Goal: Task Accomplishment & Management: Manage account settings

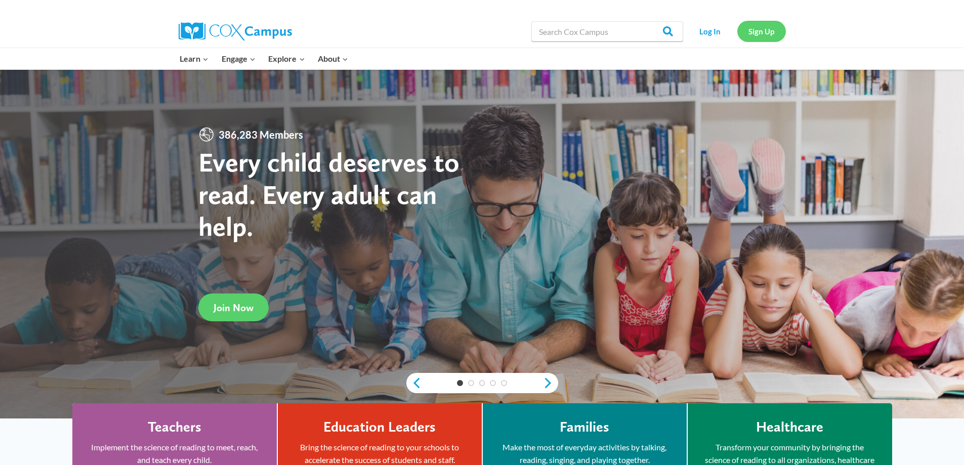
click at [749, 28] on link "Sign Up" at bounding box center [762, 31] width 49 height 21
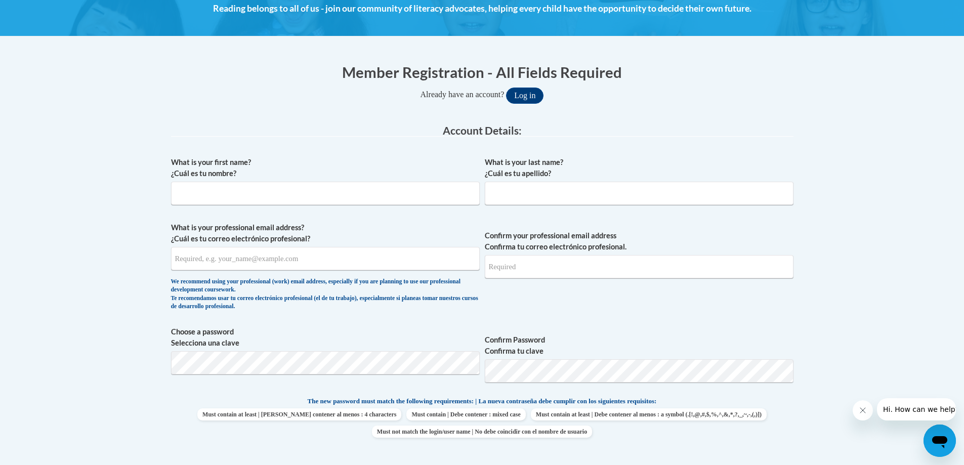
scroll to position [51, 0]
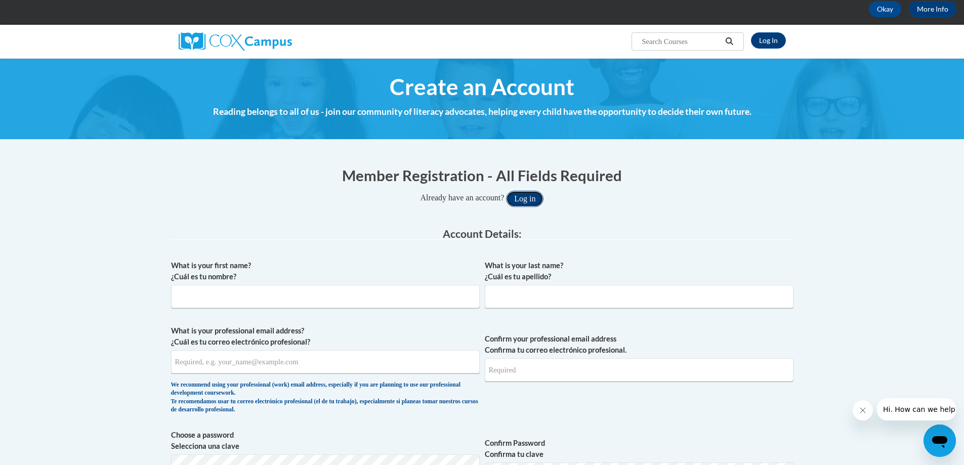
click at [523, 196] on button "Log in" at bounding box center [524, 199] width 37 height 16
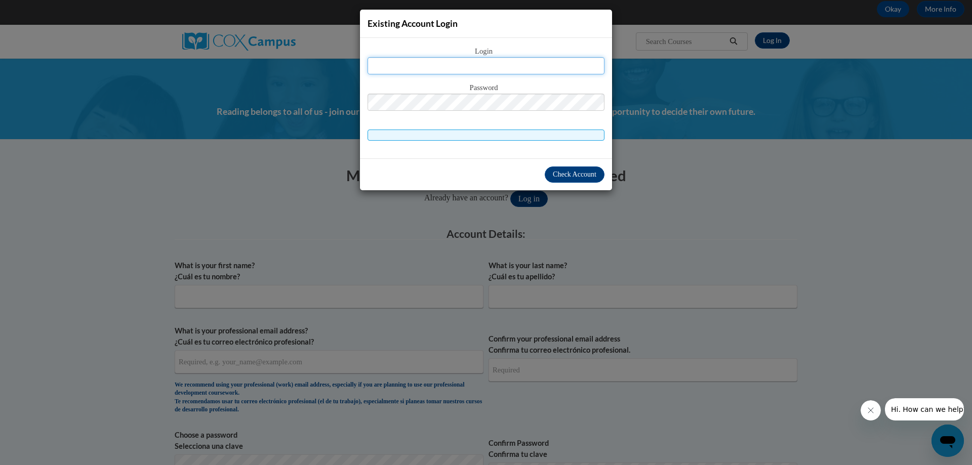
click at [488, 68] on input "text" at bounding box center [486, 65] width 237 height 17
type input "[EMAIL_ADDRESS][DOMAIN_NAME]"
click at [516, 173] on div "Check Account" at bounding box center [486, 174] width 252 height 32
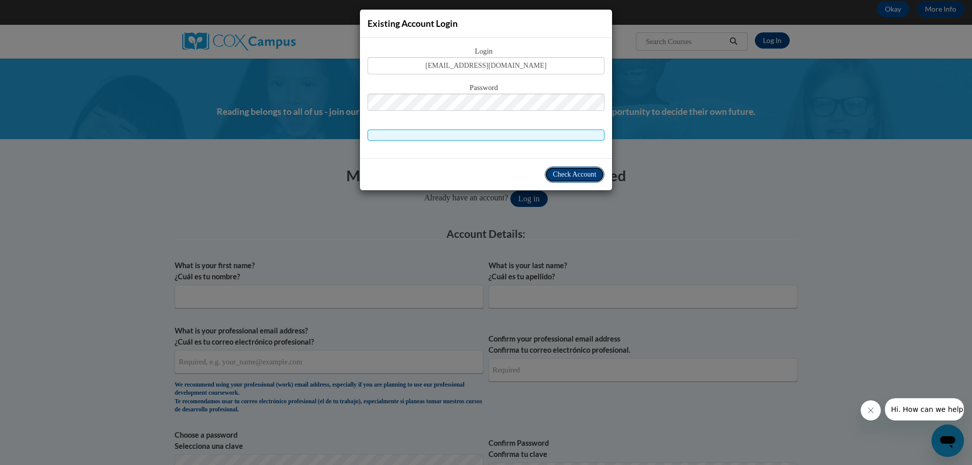
click at [560, 177] on span "Check Account" at bounding box center [575, 175] width 44 height 8
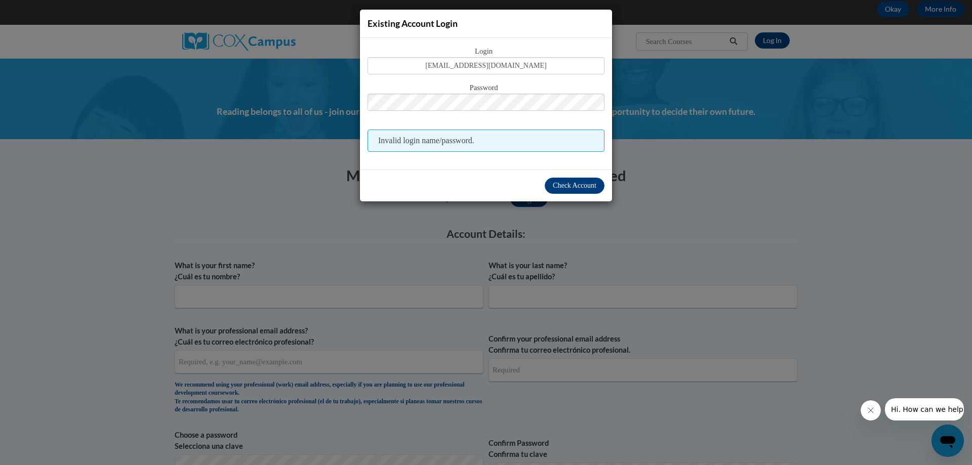
click at [710, 74] on div "Existing Account Login Login bbacypress@gmail.com Password Invalid login name/p…" at bounding box center [486, 232] width 972 height 465
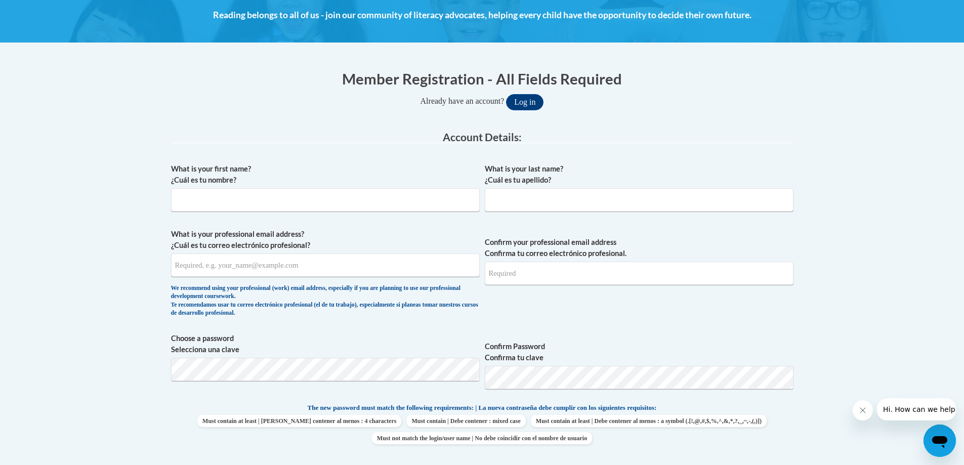
scroll to position [152, 0]
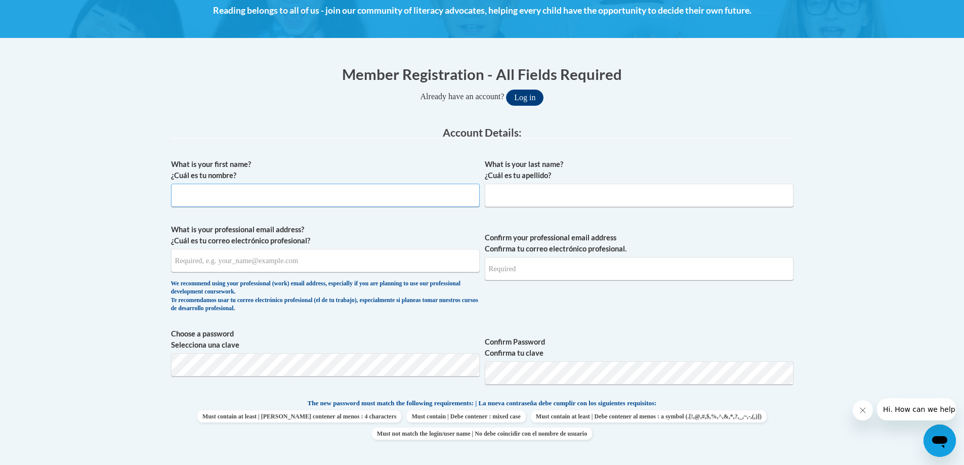
click at [345, 193] on input "What is your first name? ¿Cuál es tu nombre?" at bounding box center [325, 195] width 309 height 23
click at [295, 195] on input "What is your first name? ¿Cuál es tu nombre?" at bounding box center [325, 195] width 309 height 23
type input "Maya"
type input "Webb"
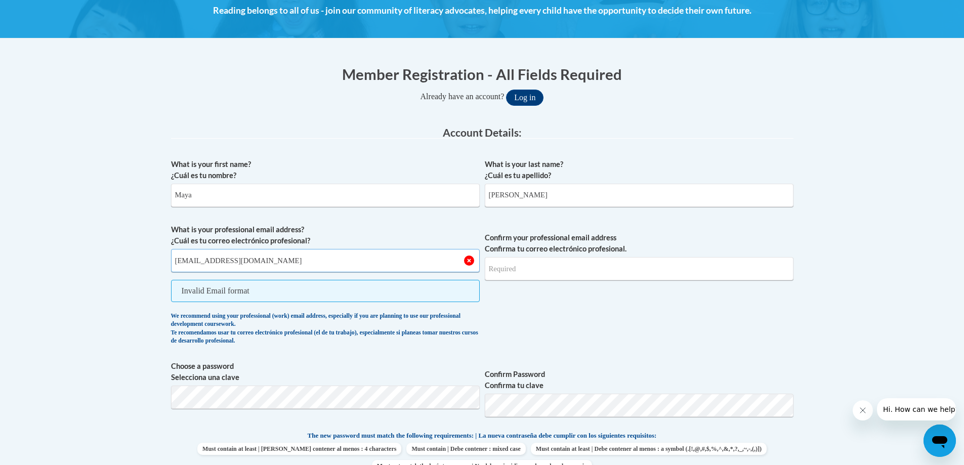
type input "bba_cypress@buildingblocksacademy.net"
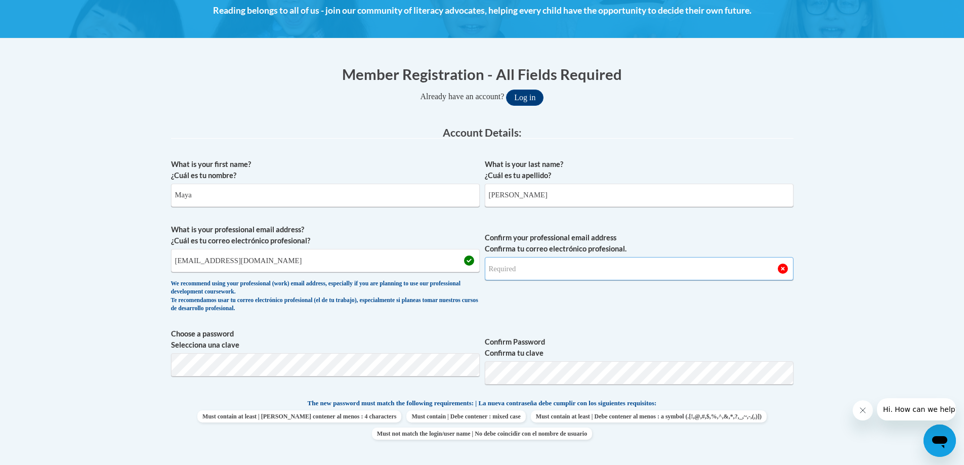
click at [514, 275] on input "Confirm your professional email address Confirma tu correo electrónico profesio…" at bounding box center [639, 268] width 309 height 23
click at [281, 266] on input "bba_cypress@buildingblocksacademy.net" at bounding box center [325, 260] width 309 height 23
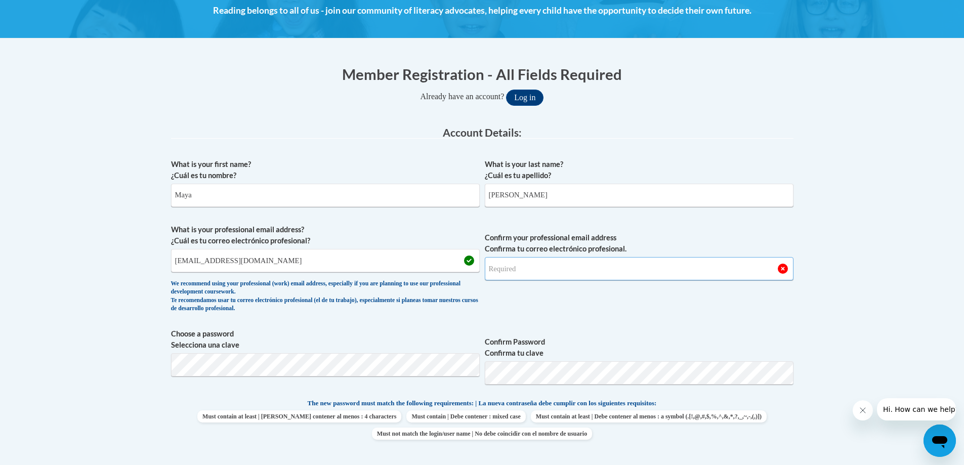
click at [555, 263] on input "Confirm your professional email address Confirma tu correo electrónico profesio…" at bounding box center [639, 268] width 309 height 23
click at [506, 90] on button "Log in" at bounding box center [524, 98] width 37 height 16
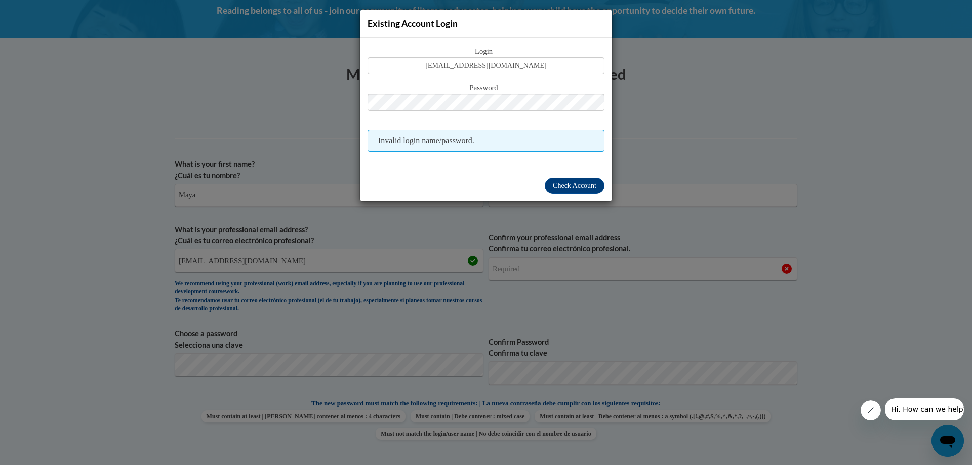
click at [674, 116] on div "Existing Account Login Login bbacypress@gmail.com Password Invalid login name/p…" at bounding box center [486, 232] width 972 height 465
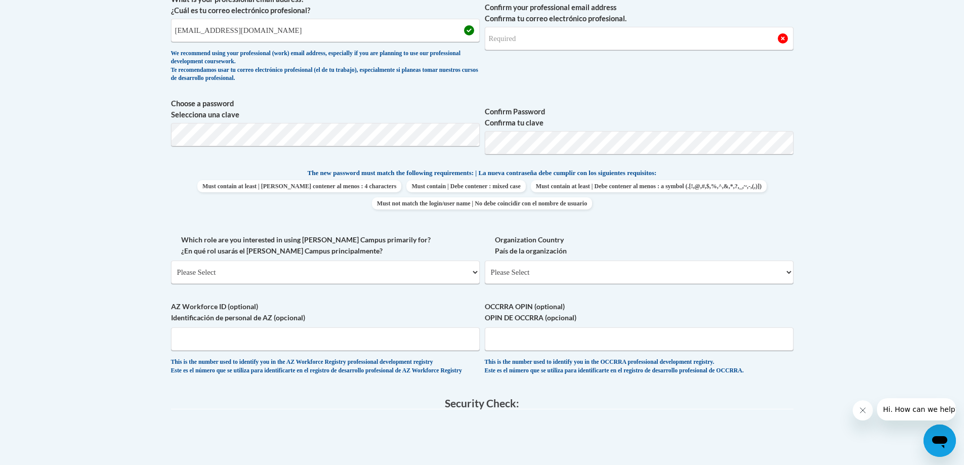
scroll to position [405, 0]
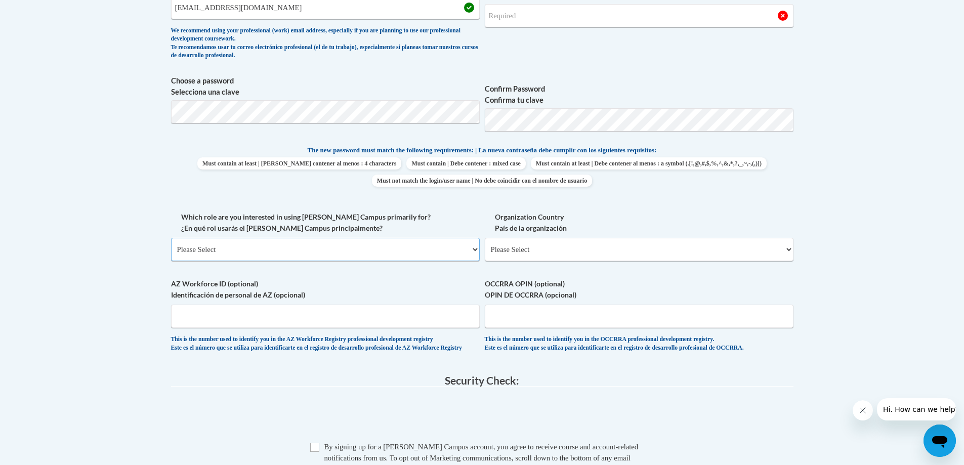
click at [242, 242] on select "Please Select College/University | Colegio/Universidad Community/Nonprofit Part…" at bounding box center [325, 249] width 309 height 23
select select "fbf2d438-af2f-41f8-98f1-81c410e29de3"
click at [171, 238] on select "Please Select College/University | Colegio/Universidad Community/Nonprofit Part…" at bounding box center [325, 249] width 309 height 23
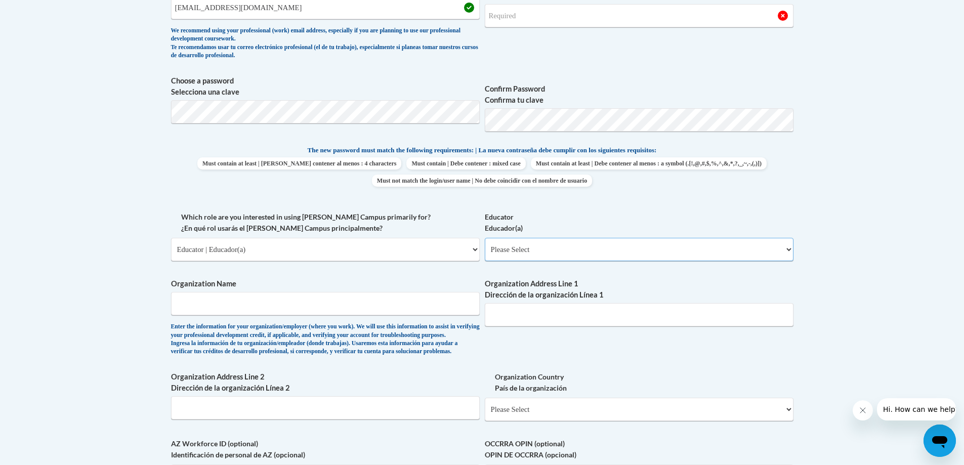
click at [558, 242] on select "Please Select Early Learning/Daycare Teacher/Family Home Care Provider | Maestr…" at bounding box center [639, 249] width 309 height 23
select select "6732b29e-f5f4-40e4-a595-7dafd2b8fb29"
click at [485, 238] on select "Please Select Early Learning/Daycare Teacher/Family Home Care Provider | Maestr…" at bounding box center [639, 249] width 309 height 23
click at [381, 304] on input "Organization Name" at bounding box center [325, 303] width 309 height 23
type input "Building Blocks Academy"
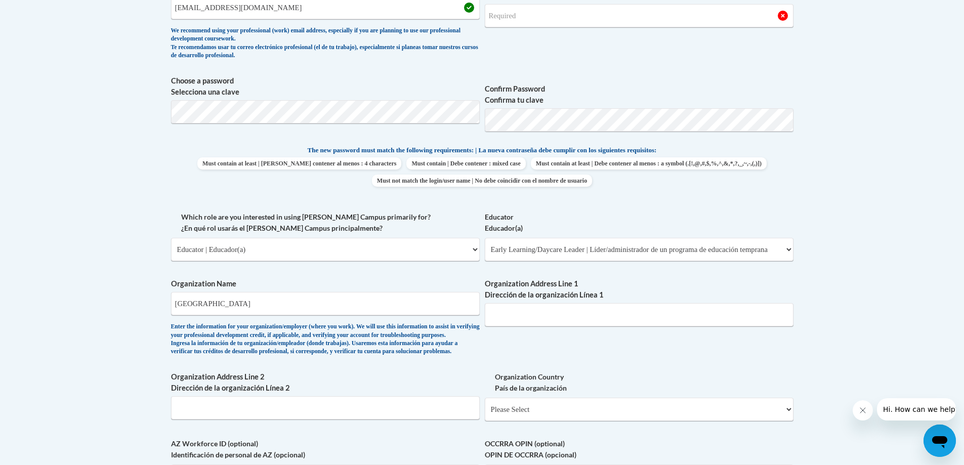
drag, startPoint x: 542, startPoint y: 331, endPoint x: 546, endPoint y: 321, distance: 10.2
click at [543, 328] on div "Organization Address Line 1 Dirección de la organización Línea 1" at bounding box center [639, 306] width 309 height 56
click at [548, 317] on input "Organization Address Line 1 Dirección de la organización Línea 1" at bounding box center [639, 314] width 309 height 23
type input "17800West Rd"
type input "[EMAIL_ADDRESS][DOMAIN_NAME]"
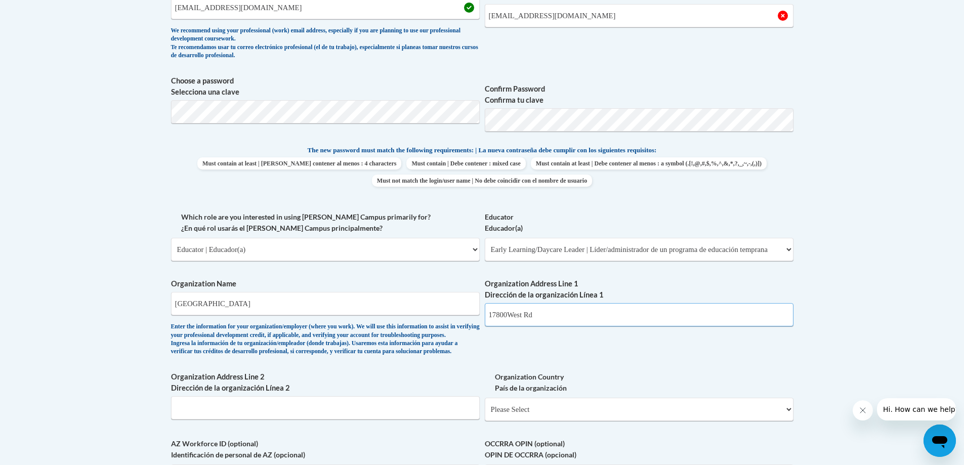
click at [508, 311] on input "17800West Rd" at bounding box center [639, 314] width 309 height 23
type input "17800 West Rd"
click at [299, 420] on input "Organization Address Line 2 Dirección de la organización Línea 2" at bounding box center [325, 407] width 309 height 23
click at [519, 421] on select "Please Select United States | Estados Unidos Outside of the United States | Fue…" at bounding box center [639, 409] width 309 height 23
select select "ad49bcad-a171-4b2e-b99c-48b446064914"
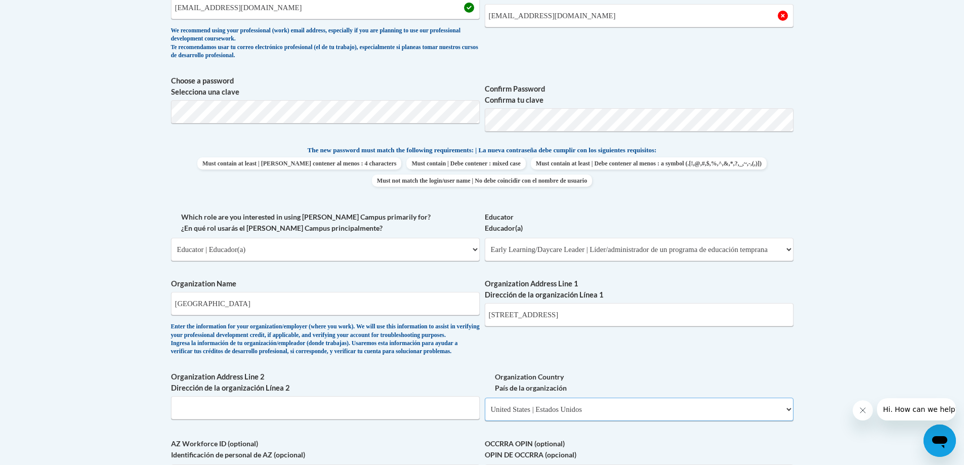
click at [485, 414] on select "Please Select United States | Estados Unidos Outside of the United States | Fue…" at bounding box center [639, 409] width 309 height 23
select select
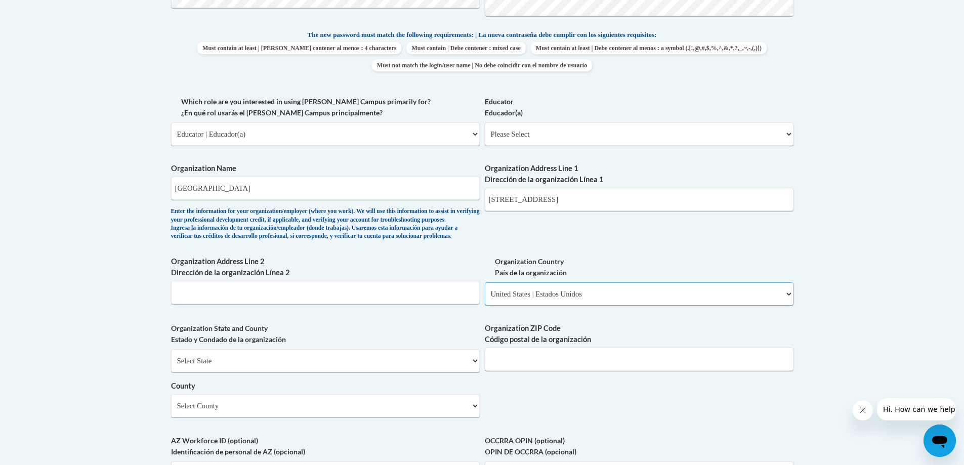
scroll to position [557, 0]
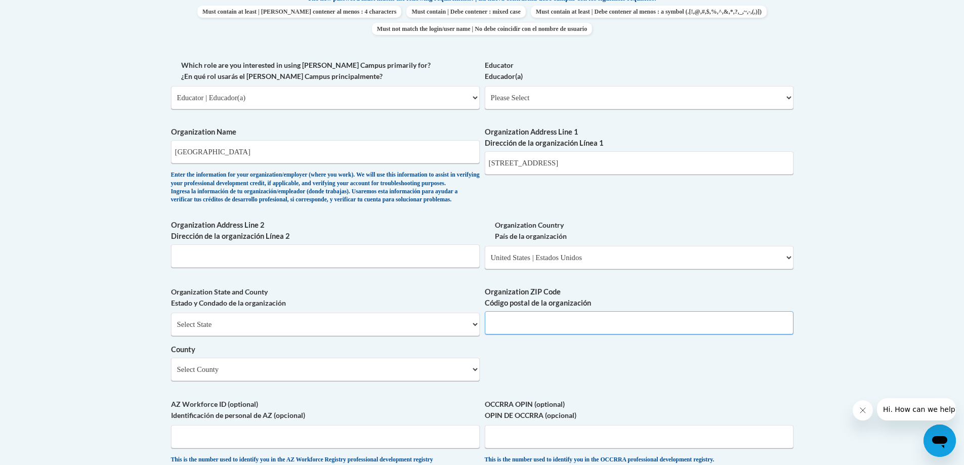
click at [547, 335] on input "Organization ZIP Code Código postal de la organización" at bounding box center [639, 322] width 309 height 23
type input "77095"
click at [373, 381] on select "Select County Anderson Andrews Angelina Aransas Archer Armstrong Atascosa Austi…" at bounding box center [325, 369] width 309 height 23
select select "Harris"
click at [171, 375] on select "Select County Anderson Andrews Angelina Aransas Archer Armstrong Atascosa Austi…" at bounding box center [325, 369] width 309 height 23
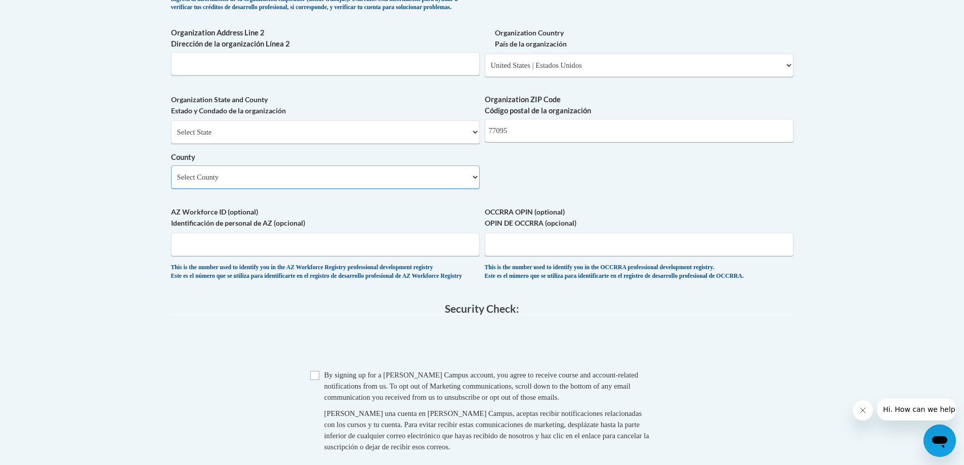
scroll to position [759, 0]
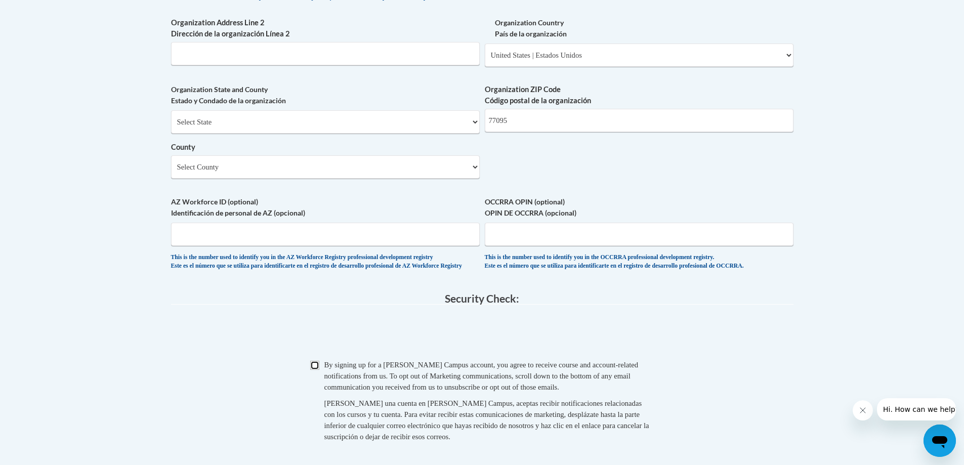
click at [319, 370] on input "Checkbox" at bounding box center [314, 365] width 9 height 9
checkbox input "true"
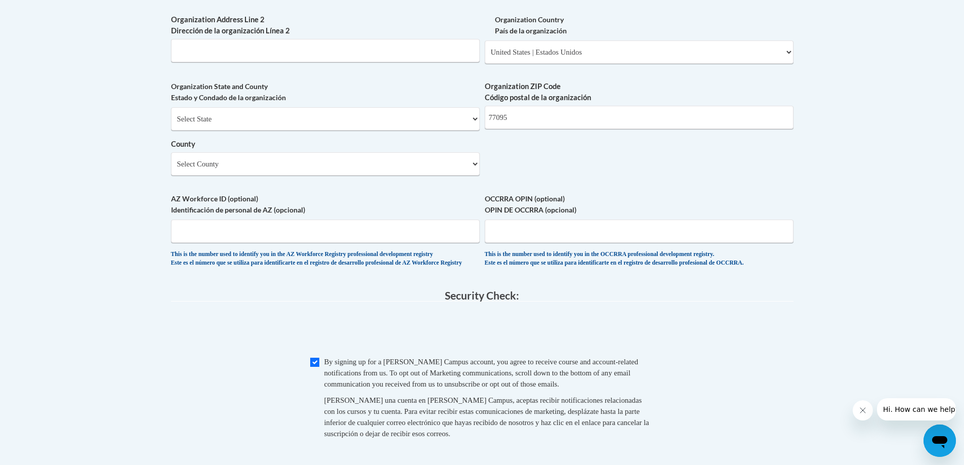
scroll to position [786, 0]
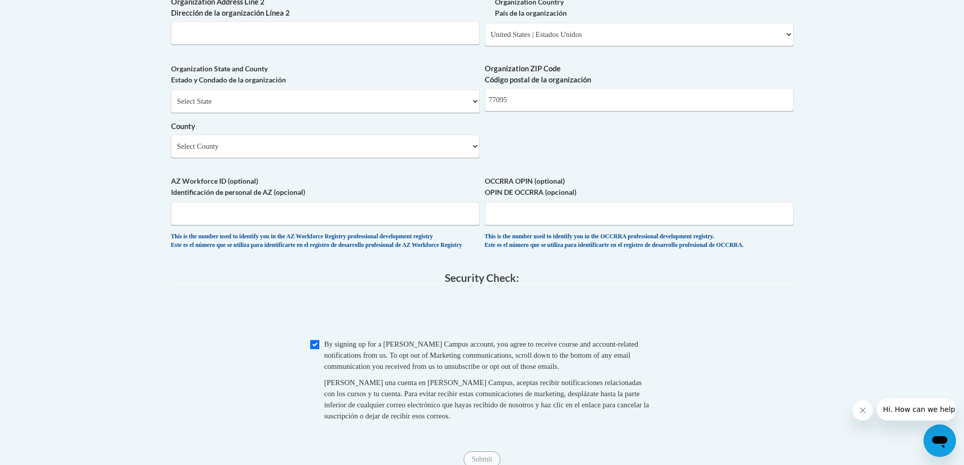
drag, startPoint x: 337, startPoint y: 354, endPoint x: 346, endPoint y: 345, distance: 12.9
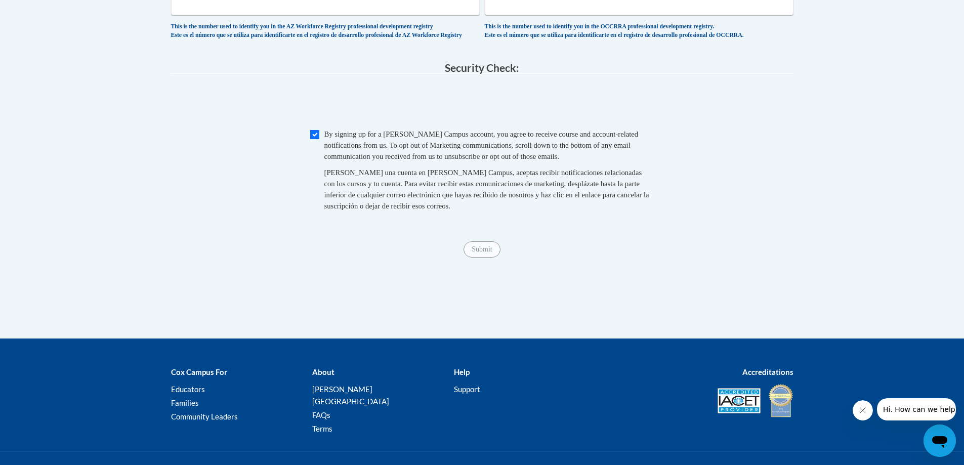
scroll to position [1039, 0]
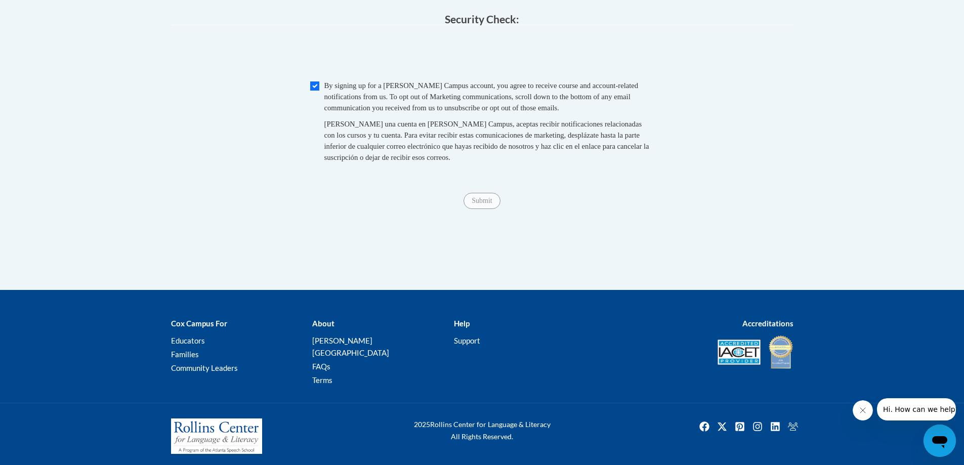
click at [487, 209] on div "Submit Submit" at bounding box center [482, 201] width 623 height 16
click at [487, 204] on span "Submit" at bounding box center [482, 200] width 36 height 8
click at [587, 209] on div "Submit Submit" at bounding box center [482, 201] width 623 height 16
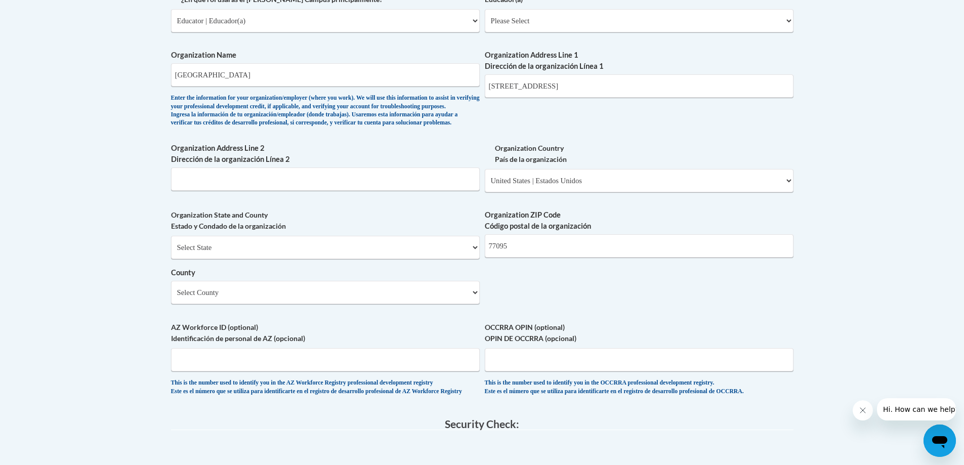
scroll to position [583, 0]
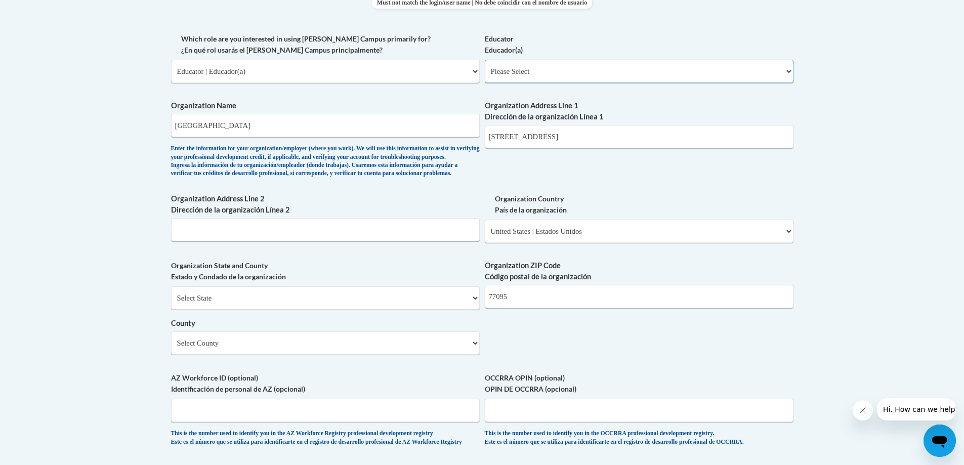
click at [517, 66] on select "Please Select Early Learning/Daycare Teacher/Family Home Care Provider | Maestr…" at bounding box center [639, 71] width 309 height 23
select select "6732b29e-f5f4-40e4-a595-7dafd2b8fb29"
click at [485, 60] on select "Please Select Early Learning/Daycare Teacher/Family Home Care Provider | Maestr…" at bounding box center [639, 71] width 309 height 23
select select "null"
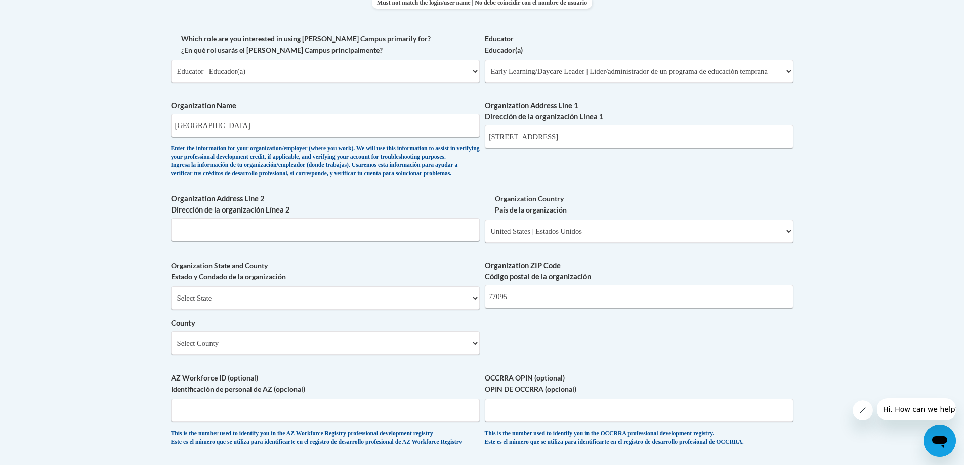
click at [524, 107] on label "Organization Address Line 1 Dirección de la organización Línea 1" at bounding box center [639, 111] width 309 height 22
click at [524, 125] on input "17800 West Rd" at bounding box center [639, 136] width 309 height 23
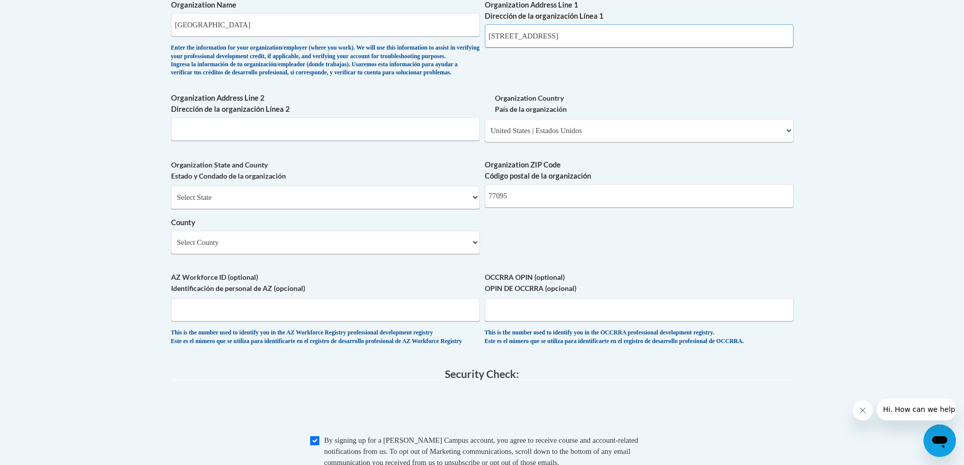
scroll to position [684, 0]
click at [353, 209] on select "Select State Alabama Alaska Arizona Arkansas California Colorado Connecticut De…" at bounding box center [325, 196] width 309 height 23
select select "Texas"
click at [171, 202] on select "Select State Alabama Alaska Arizona Arkansas California Colorado Connecticut De…" at bounding box center [325, 196] width 309 height 23
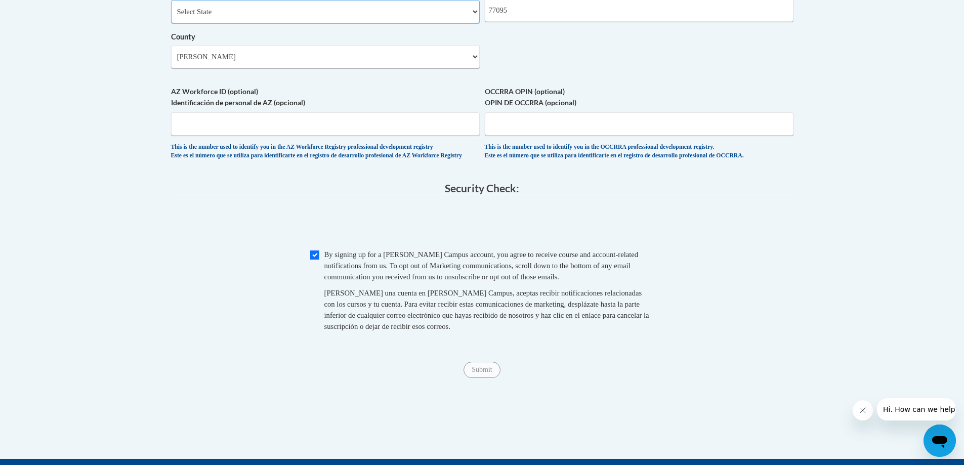
scroll to position [887, 0]
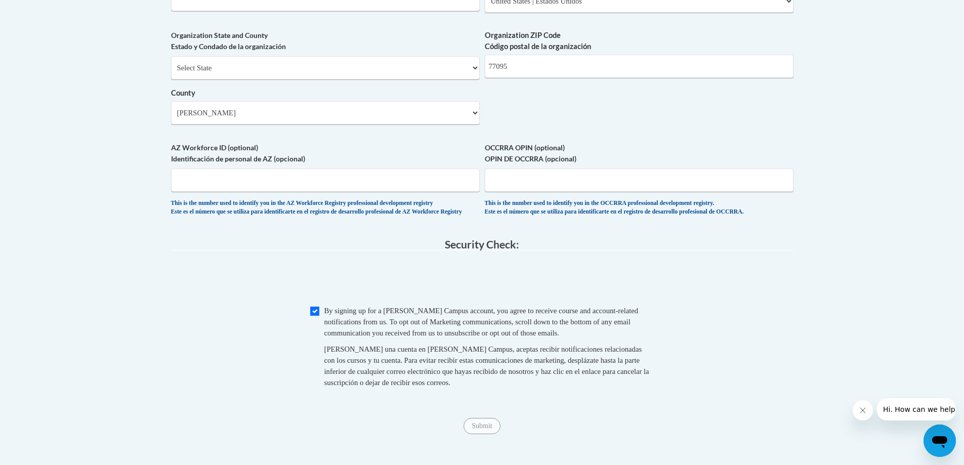
scroll to position [684, 0]
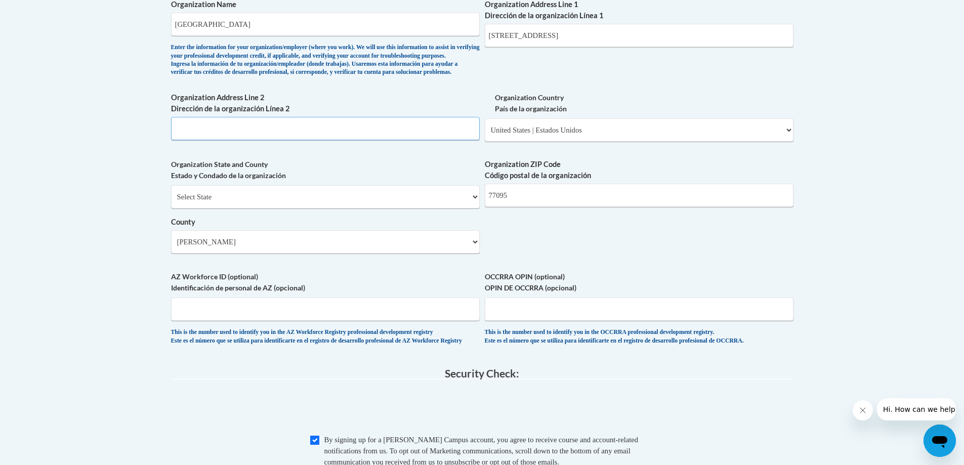
click at [334, 140] on input "Organization Address Line 2 Dirección de la organización Línea 2" at bounding box center [325, 128] width 309 height 23
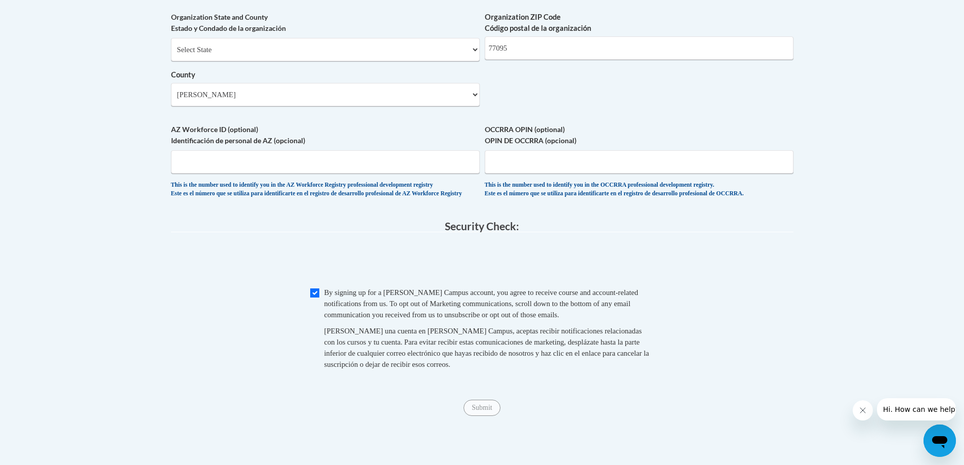
scroll to position [836, 0]
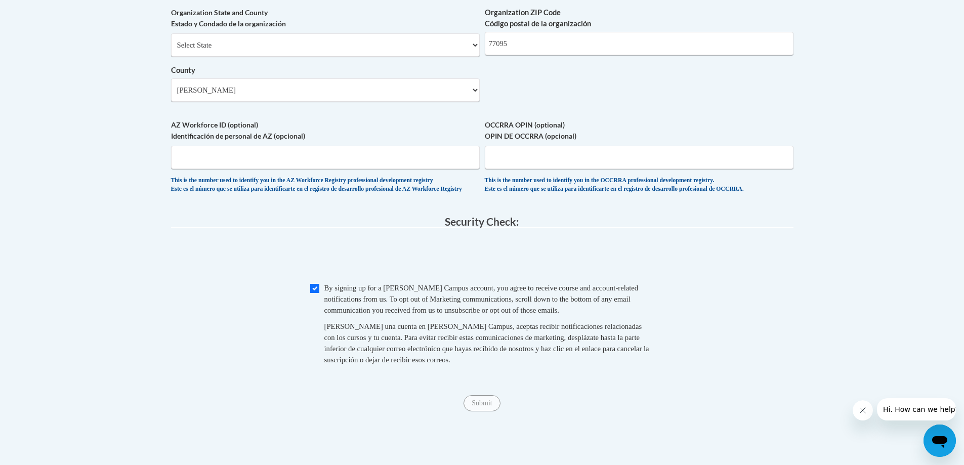
type input "Houston"
click at [480, 365] on div "Al crear una cuenta en Cox Campus, aceptas recibir notificaciones relacionadas …" at bounding box center [489, 343] width 330 height 45
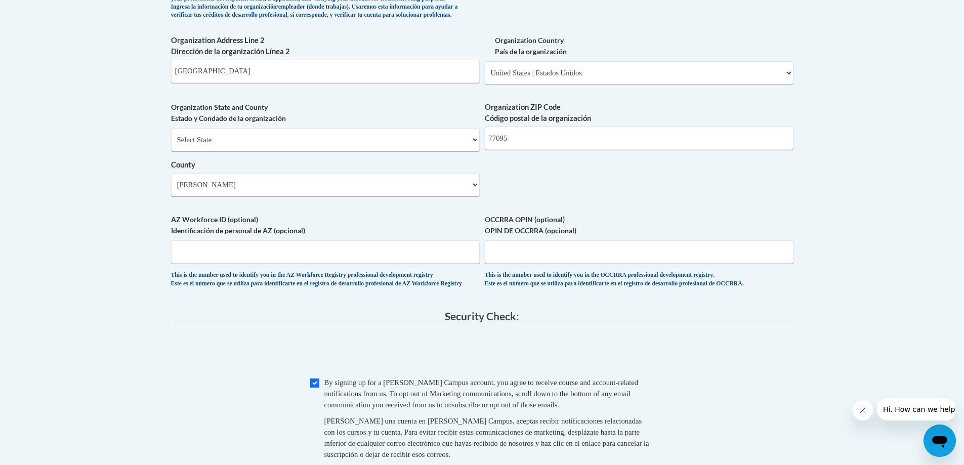
scroll to position [583, 0]
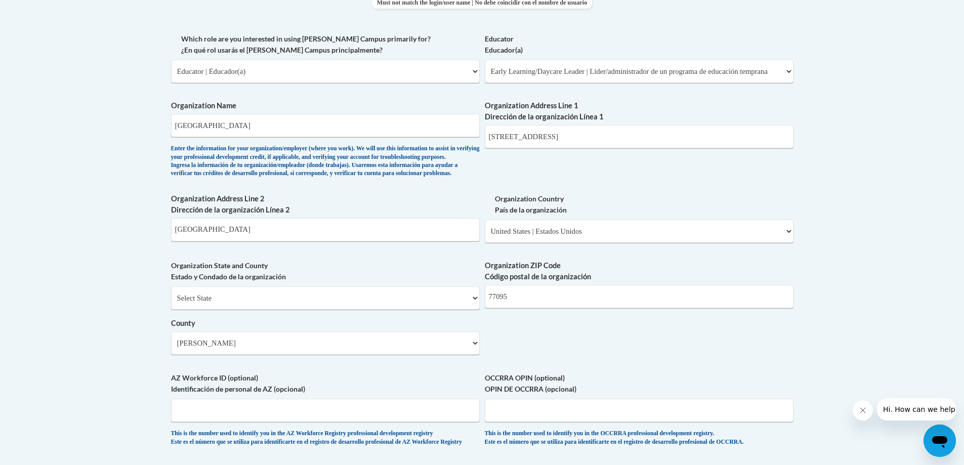
click at [432, 95] on div "What is your first name? ¿Cuál es tu nombre? Maya What is your last name? ¿Cuál…" at bounding box center [482, 90] width 623 height 734
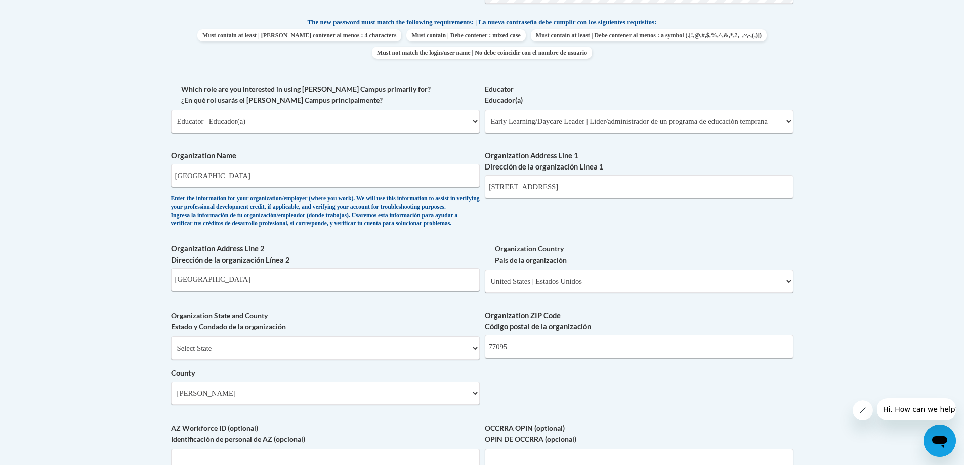
scroll to position [533, 0]
click at [394, 127] on select "Please Select College/University | Colegio/Universidad Community/Nonprofit Part…" at bounding box center [325, 121] width 309 height 23
click at [403, 92] on label "Which role are you interested in using Cox Campus primarily for? ¿En qué rol us…" at bounding box center [325, 95] width 309 height 22
click at [403, 110] on select "Please Select College/University | Colegio/Universidad Community/Nonprofit Part…" at bounding box center [325, 121] width 309 height 23
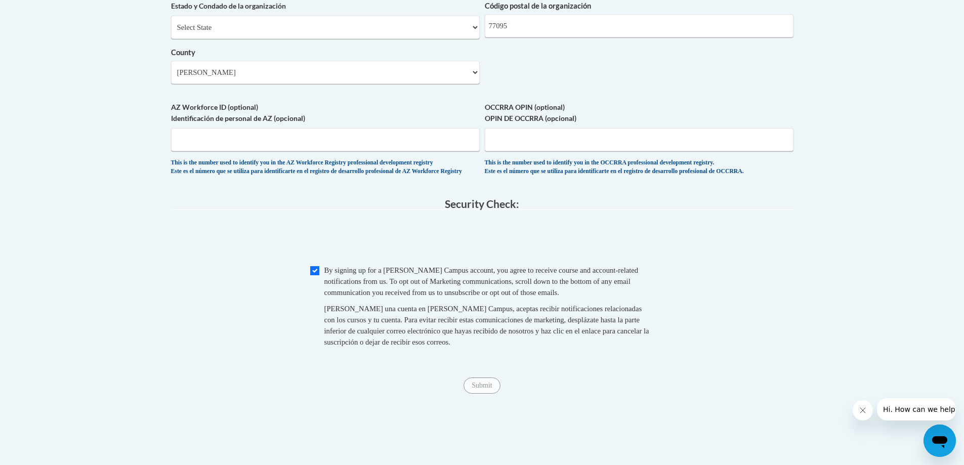
scroll to position [853, 0]
click at [376, 151] on input "AZ Workforce ID (optional) Identificación de personal de AZ (opcional)" at bounding box center [325, 140] width 309 height 23
click at [483, 395] on div "Submit Submit" at bounding box center [482, 387] width 623 height 16
click at [485, 390] on span "Submit" at bounding box center [482, 386] width 36 height 8
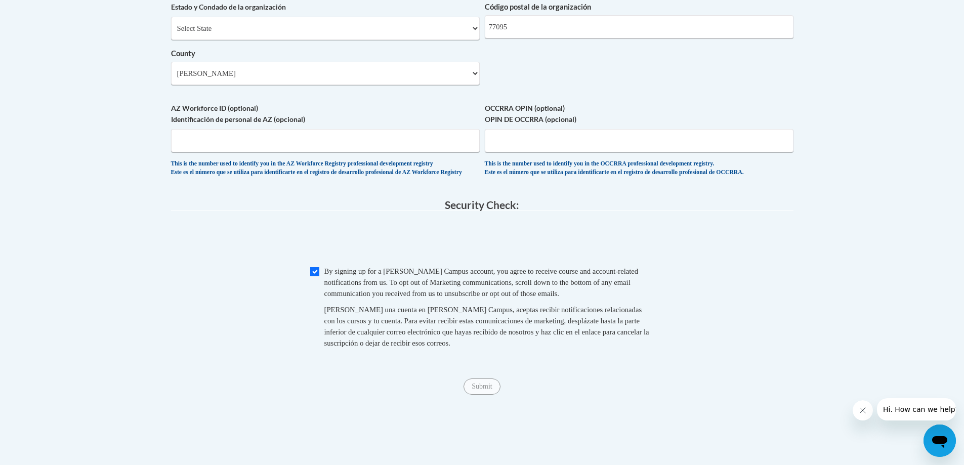
click at [485, 390] on span "Submit" at bounding box center [482, 386] width 36 height 8
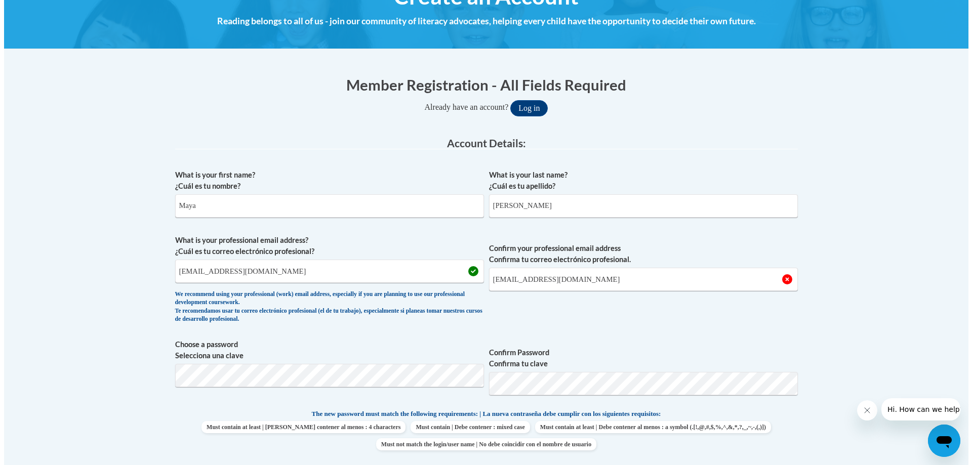
scroll to position [94, 0]
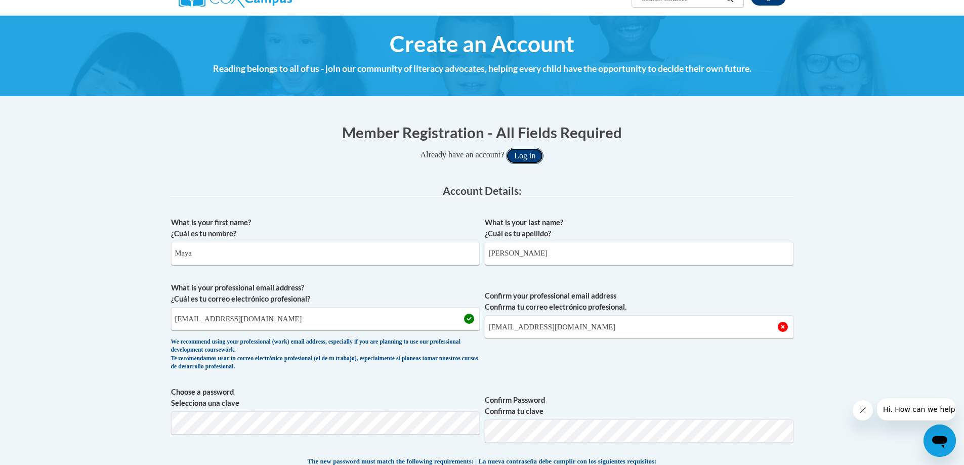
click at [524, 159] on button "Log in" at bounding box center [524, 156] width 37 height 16
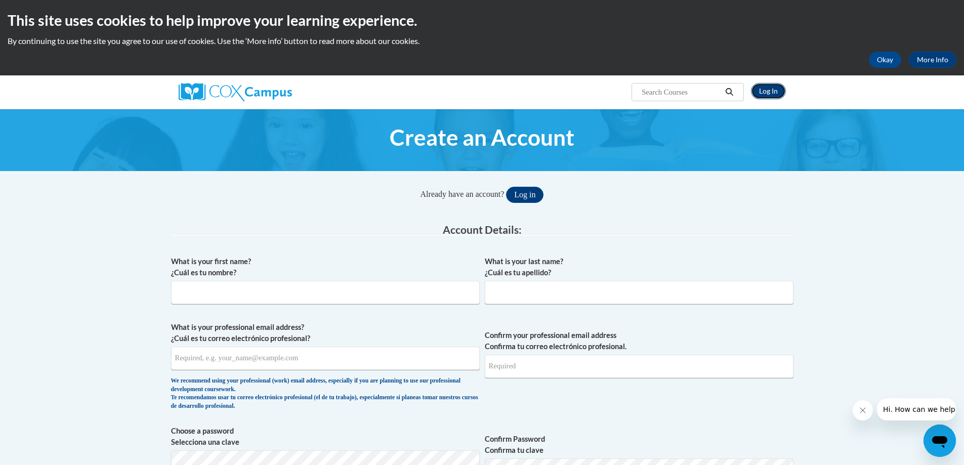
click at [770, 95] on link "Log In" at bounding box center [768, 91] width 35 height 16
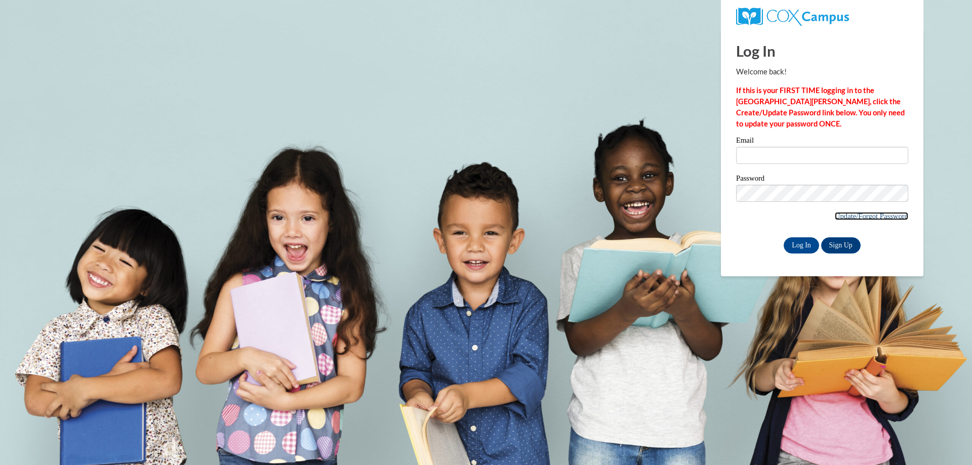
click at [842, 218] on link "Update/Forgot Password" at bounding box center [871, 216] width 73 height 8
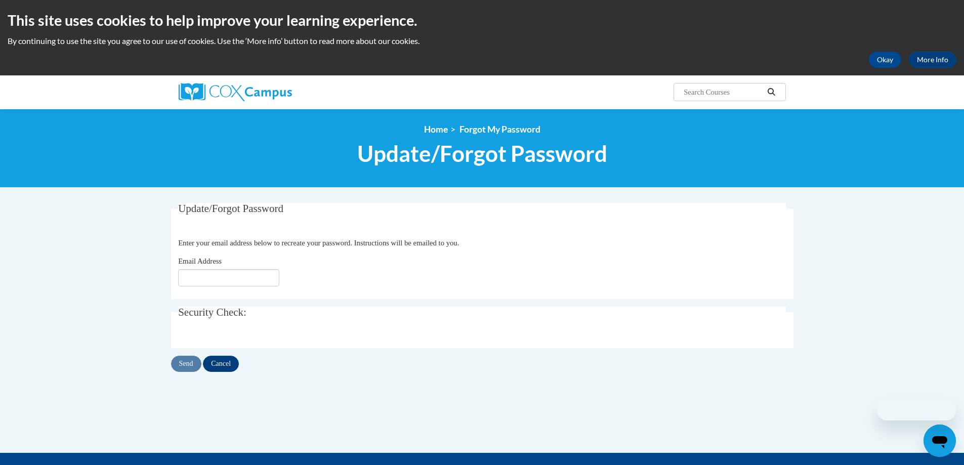
click at [240, 267] on div "Email Address" at bounding box center [482, 271] width 608 height 31
click at [240, 274] on input "Email Address" at bounding box center [228, 277] width 101 height 17
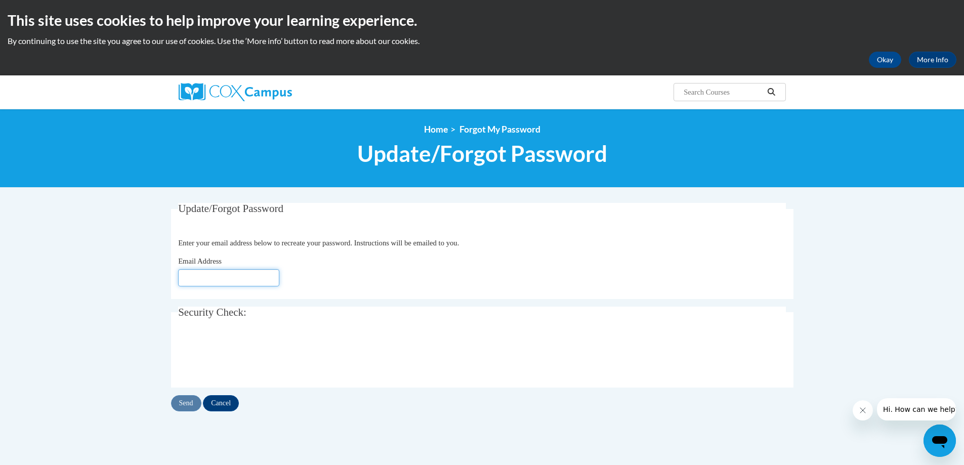
type input "[EMAIL_ADDRESS][DOMAIN_NAME]"
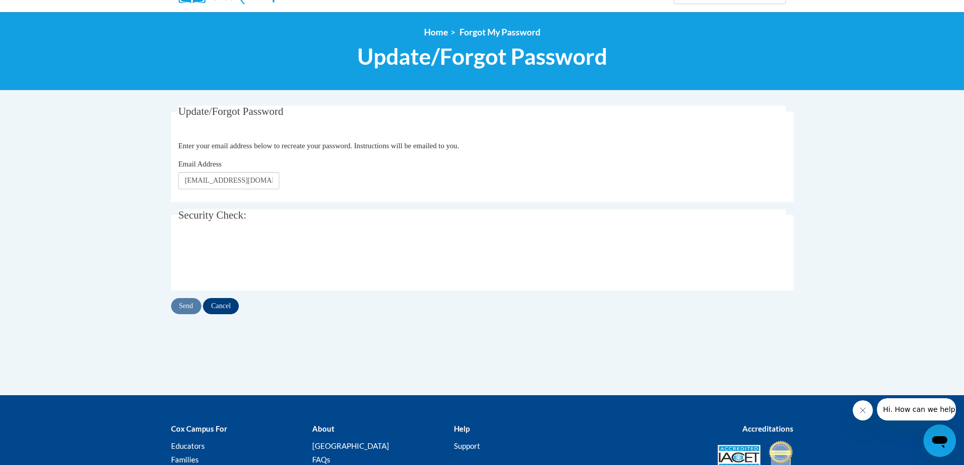
scroll to position [101, 0]
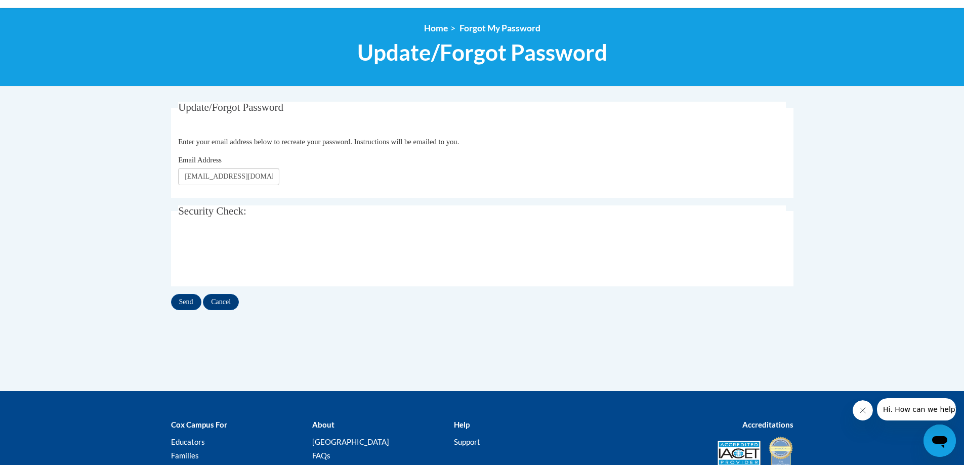
click at [186, 292] on div "Update/Forgot Password Please enter your email address Enter your email address…" at bounding box center [482, 206] width 623 height 209
click at [189, 306] on input "Send" at bounding box center [186, 302] width 30 height 16
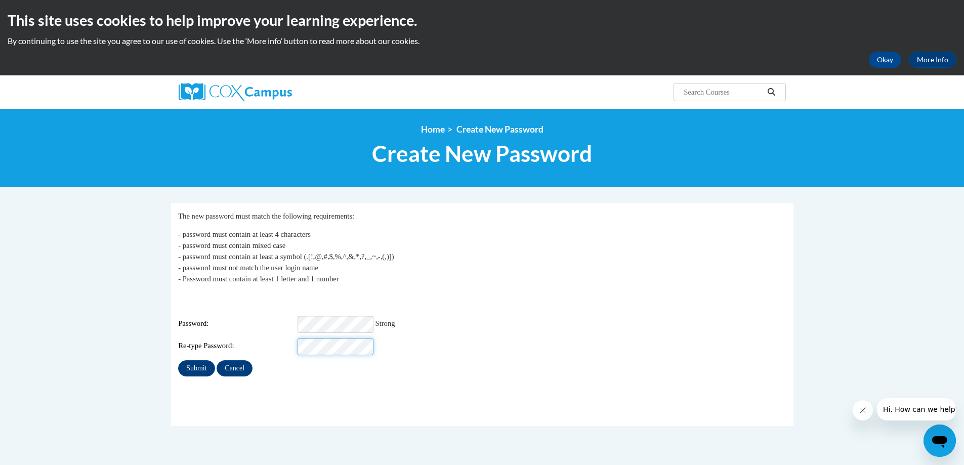
click at [178, 360] on input "Submit" at bounding box center [196, 368] width 36 height 16
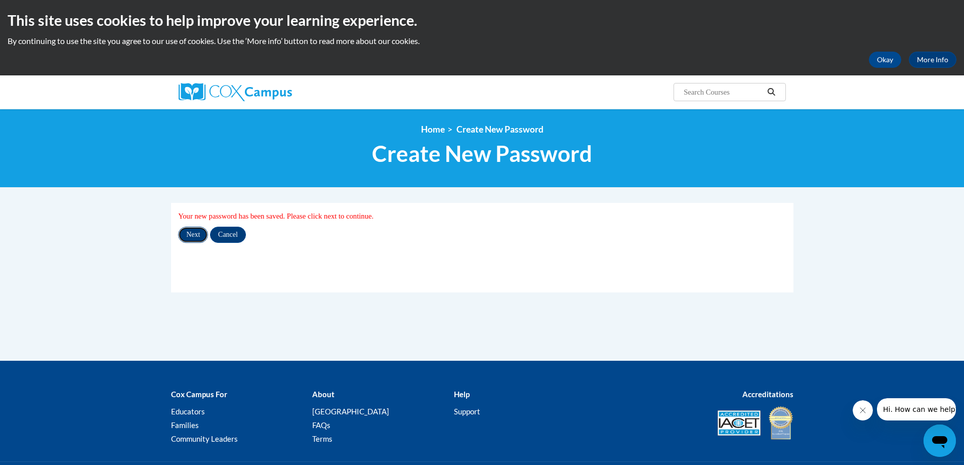
click at [200, 237] on input "Next" at bounding box center [193, 235] width 30 height 16
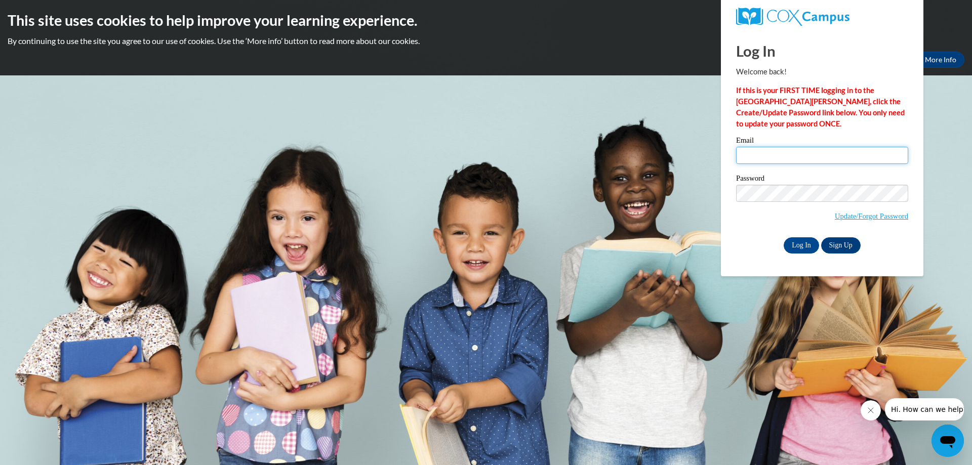
click at [788, 161] on input "Email" at bounding box center [822, 155] width 172 height 17
type input "bbacypress@gmail.com"
click at [809, 205] on span "Update/Forgot Password" at bounding box center [822, 206] width 172 height 42
click at [784, 237] on input "Log In" at bounding box center [801, 245] width 35 height 16
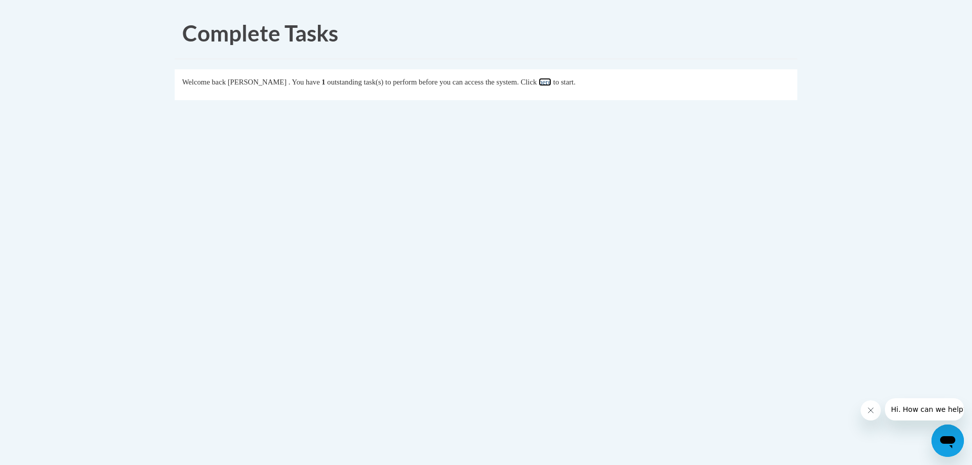
click at [551, 81] on link "here" at bounding box center [545, 82] width 13 height 8
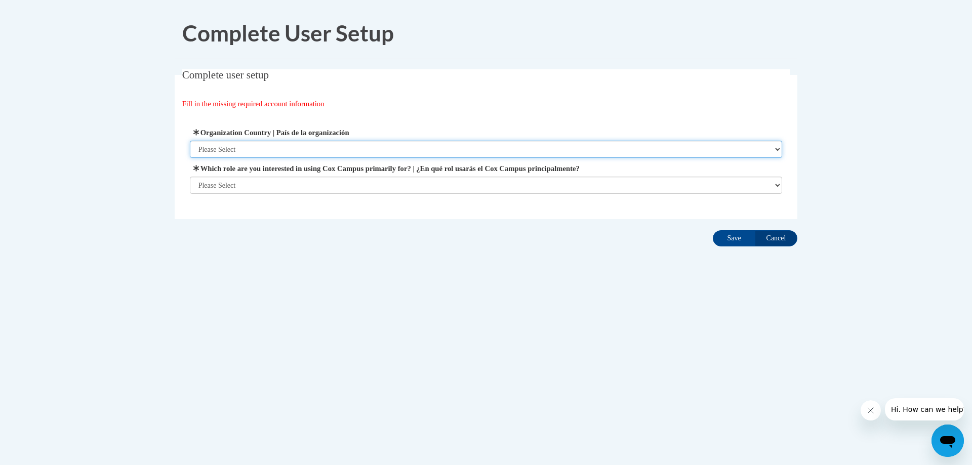
click at [414, 145] on select "Please Select United States | Estados Unidos Outside of the United States | Fue…" at bounding box center [486, 149] width 593 height 17
select select "ad49bcad-a171-4b2e-b99c-48b446064914"
click at [190, 141] on select "Please Select United States | Estados Unidos Outside of the United States | Fue…" at bounding box center [486, 149] width 593 height 17
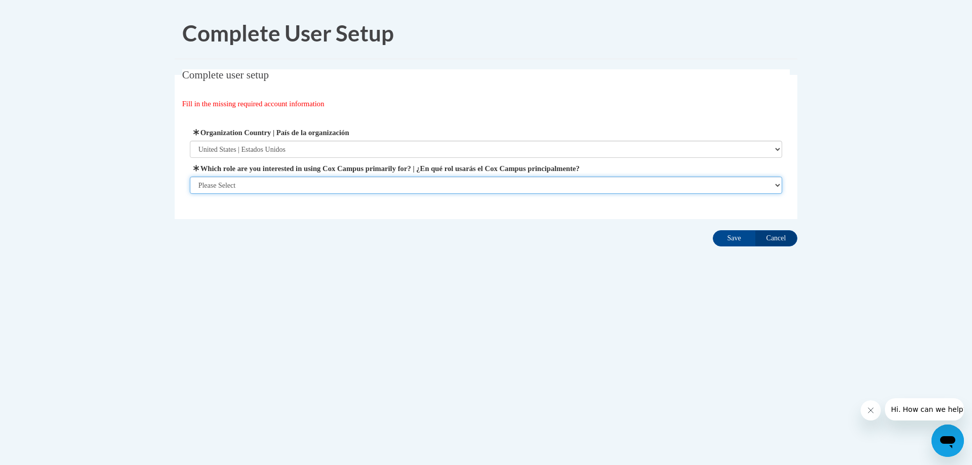
click at [342, 185] on select "Please Select College/University | Colegio/Universidad Community/Nonprofit Part…" at bounding box center [486, 185] width 593 height 17
select select "fbf2d438-af2f-41f8-98f1-81c410e29de3"
click at [190, 194] on select "Please Select College/University | Colegio/Universidad Community/Nonprofit Part…" at bounding box center [486, 185] width 593 height 17
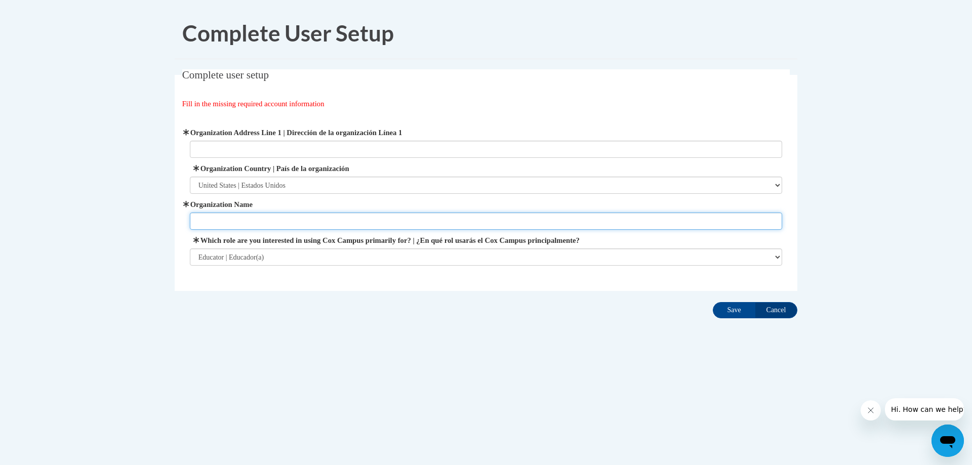
click at [381, 222] on input "Organization Name" at bounding box center [486, 221] width 593 height 17
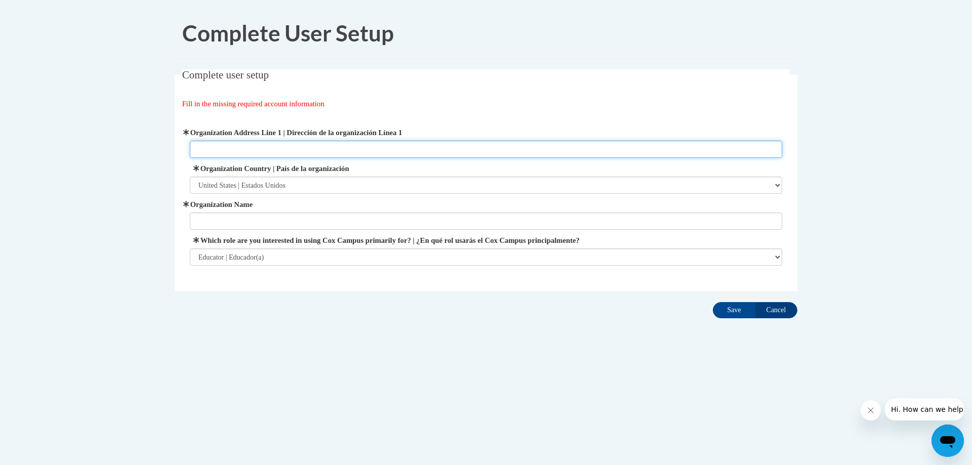
click at [380, 145] on input "Organization Address Line 1 | Dirección de la organización Línea 1" at bounding box center [486, 149] width 593 height 17
click at [215, 153] on input "17800West Rd" at bounding box center [486, 149] width 593 height 17
type input "17800 West Rd"
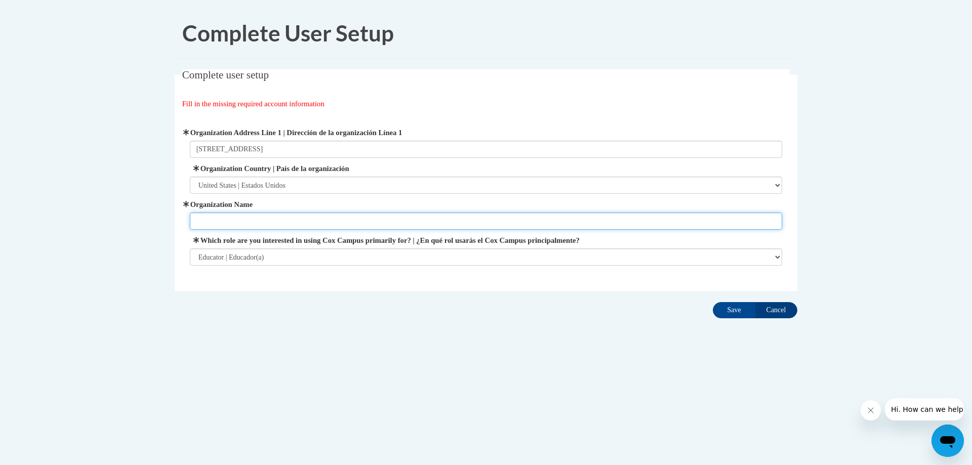
click at [263, 219] on input "Organization Name" at bounding box center [486, 221] width 593 height 17
type input "Building Blocks Academy"
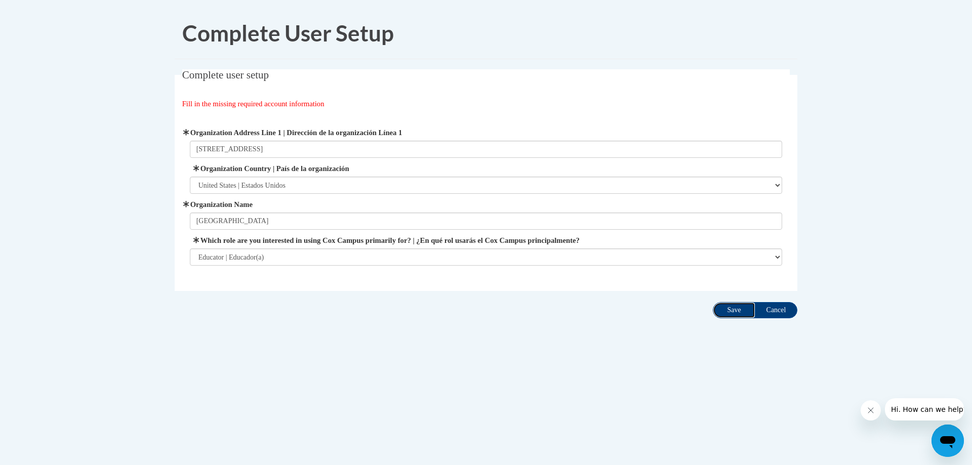
click at [733, 315] on input "Save" at bounding box center [734, 310] width 43 height 16
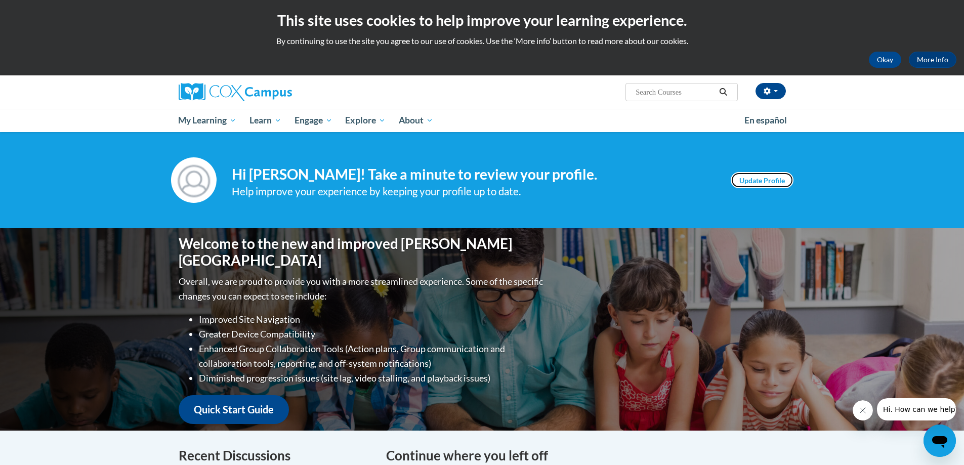
click at [771, 183] on link "Update Profile" at bounding box center [762, 180] width 63 height 16
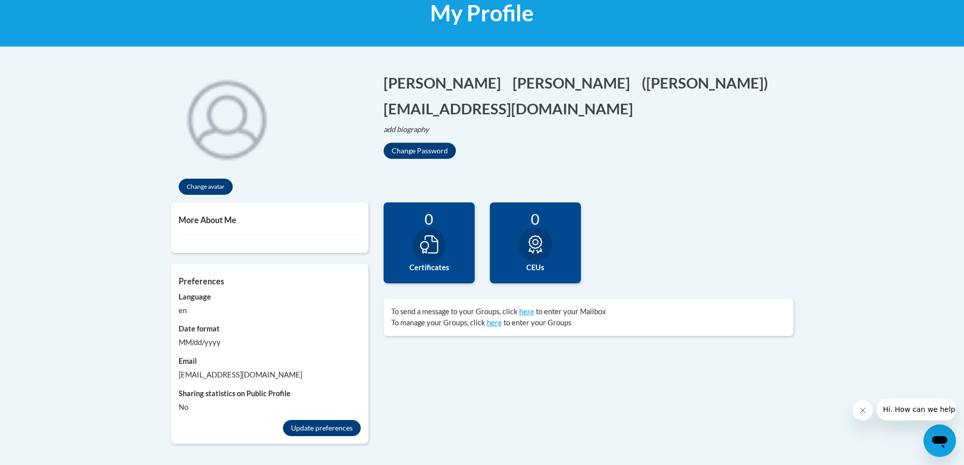
scroll to position [101, 0]
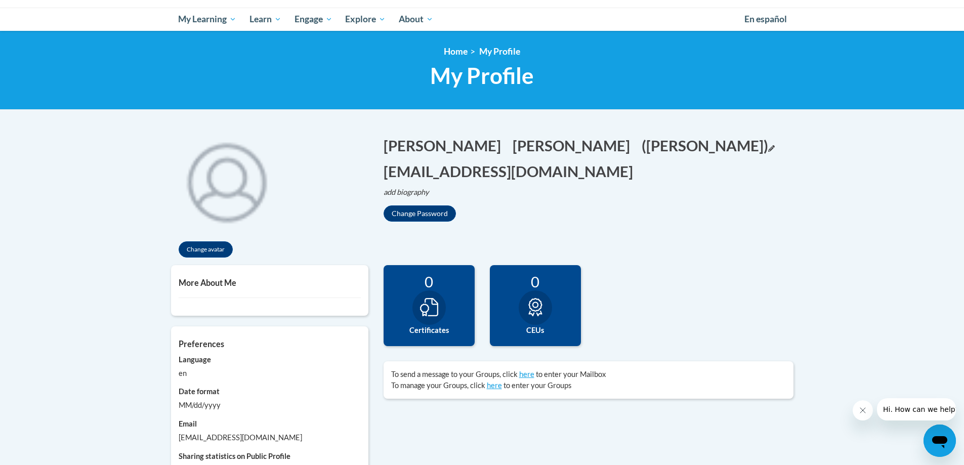
click at [768, 146] on icon "Edit screen name" at bounding box center [771, 148] width 7 height 7
drag, startPoint x: 569, startPoint y: 146, endPoint x: 393, endPoint y: 156, distance: 177.0
click at [396, 156] on h1 "[PERSON_NAME] Edit Screen Name [PERSON_NAME] [PERSON_NAME] Edit Screen Name [PE…" at bounding box center [589, 158] width 410 height 47
type input "[PERSON_NAME]"
click at [747, 144] on button "Save" at bounding box center [762, 143] width 30 height 16
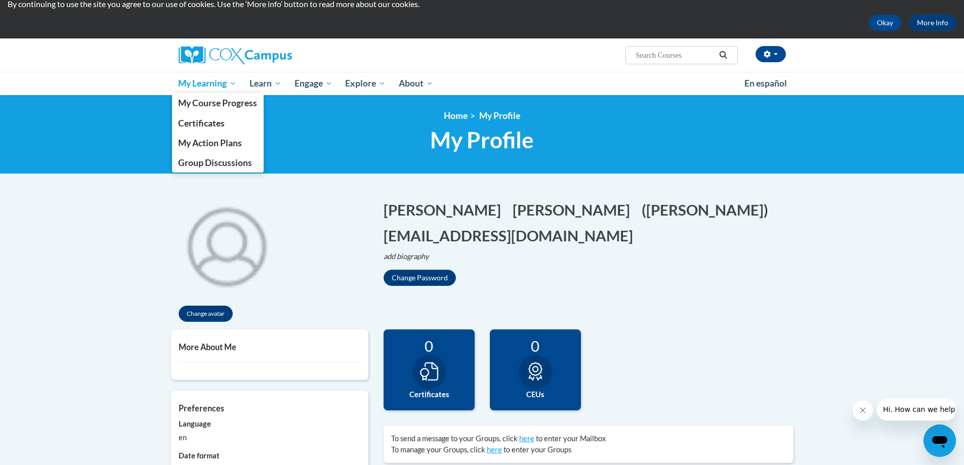
scroll to position [0, 0]
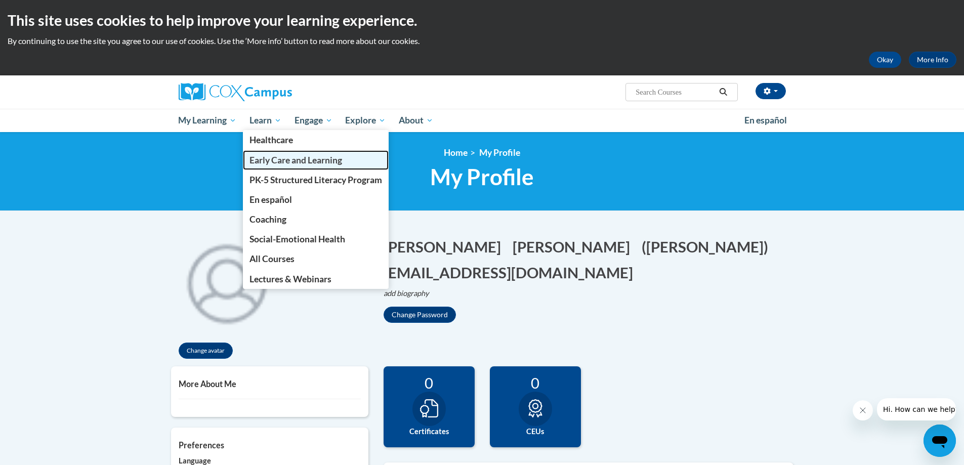
click at [285, 162] on span "Early Care and Learning" at bounding box center [296, 160] width 93 height 11
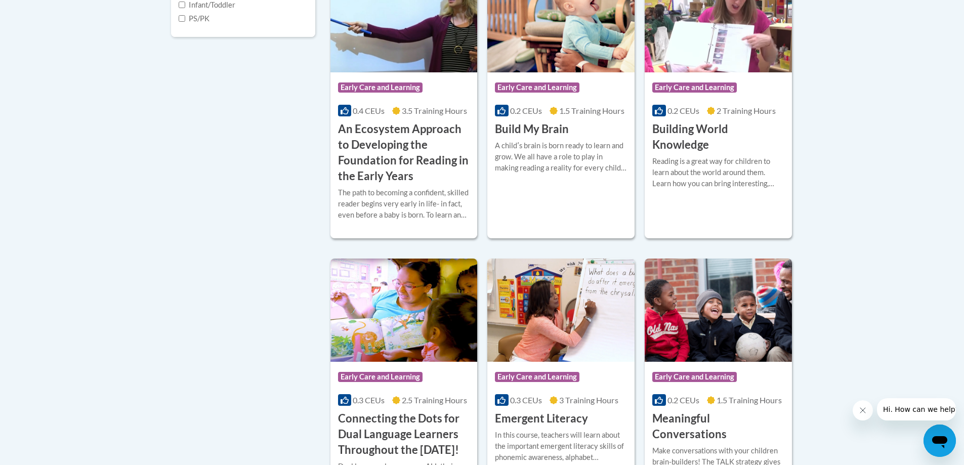
scroll to position [354, 0]
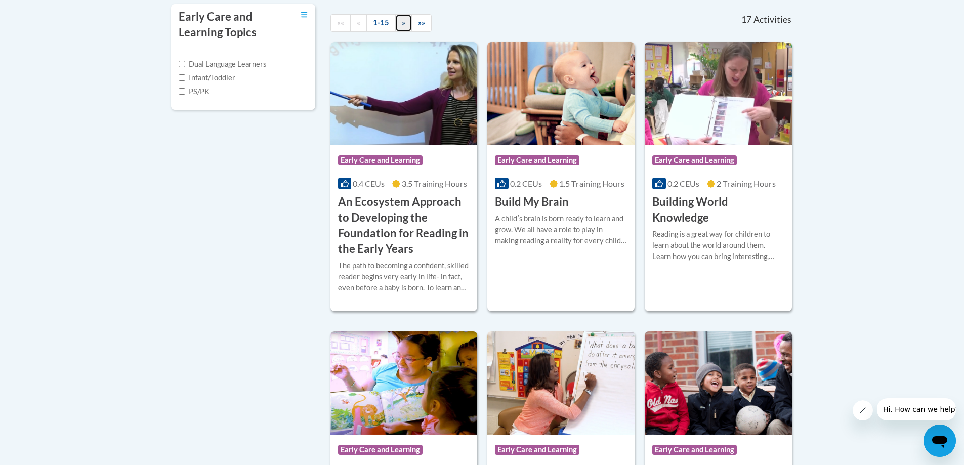
click at [402, 23] on span "»" at bounding box center [404, 22] width 4 height 9
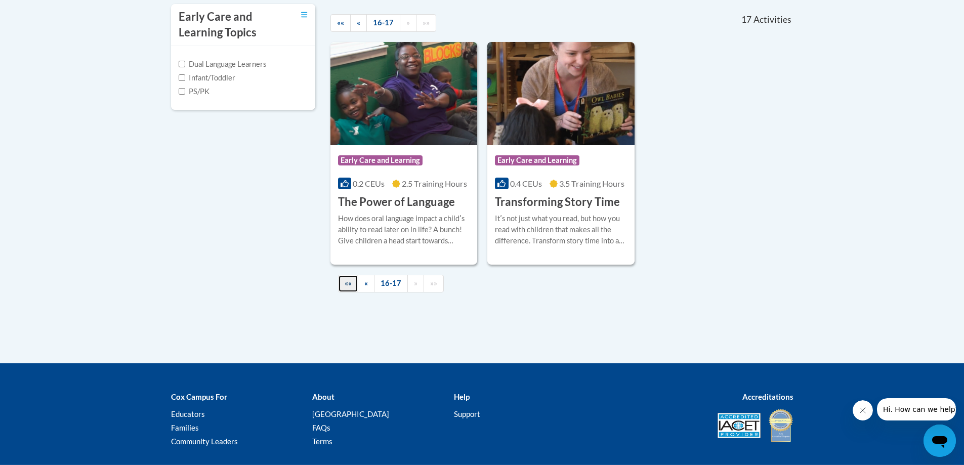
click at [349, 283] on span "««" at bounding box center [348, 283] width 7 height 9
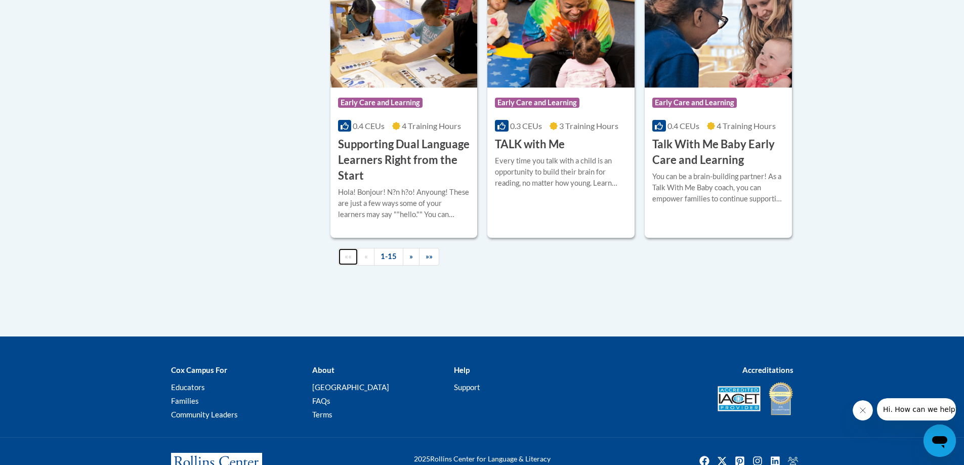
scroll to position [1562, 0]
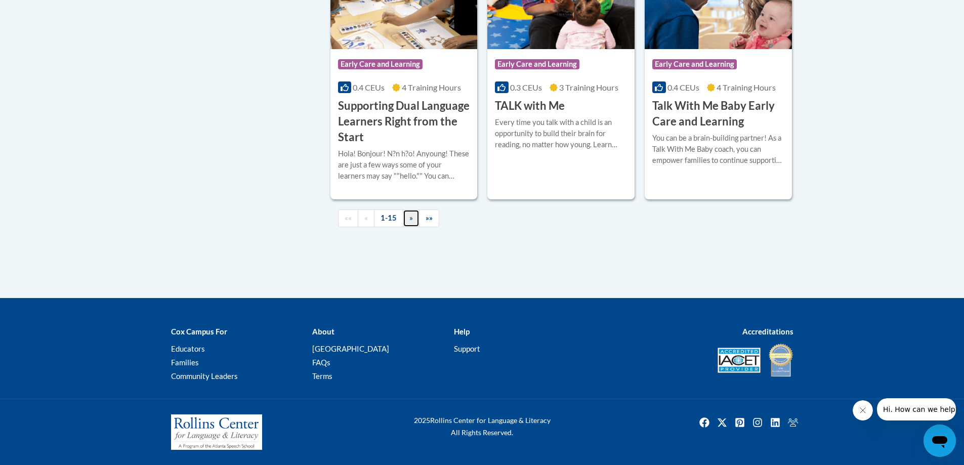
click at [410, 218] on span "»" at bounding box center [412, 218] width 4 height 9
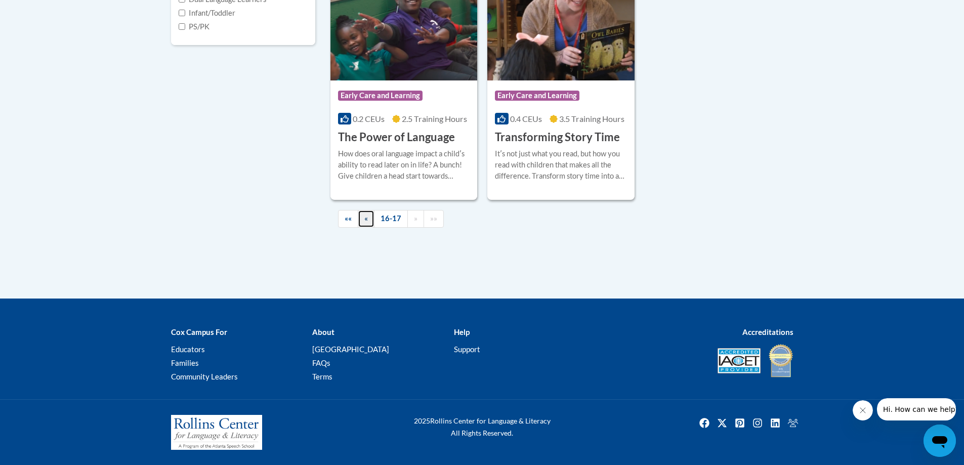
click at [363, 214] on link "«" at bounding box center [366, 219] width 17 height 18
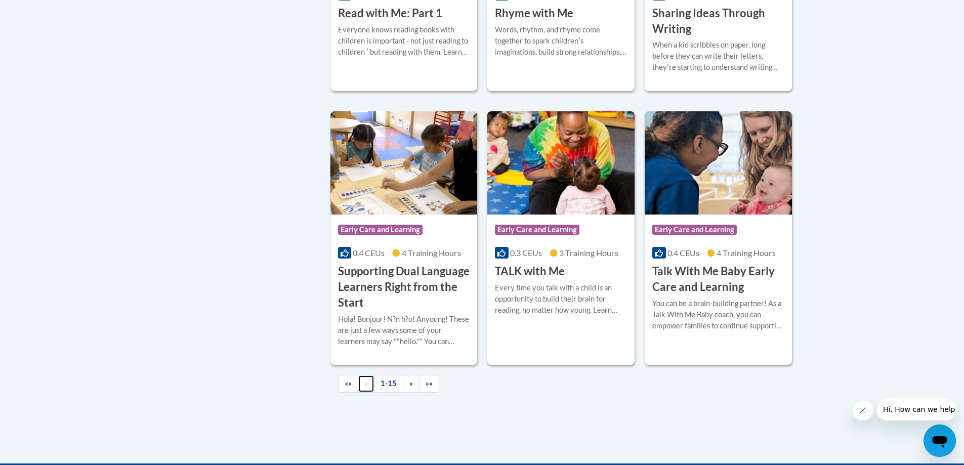
scroll to position [1562, 0]
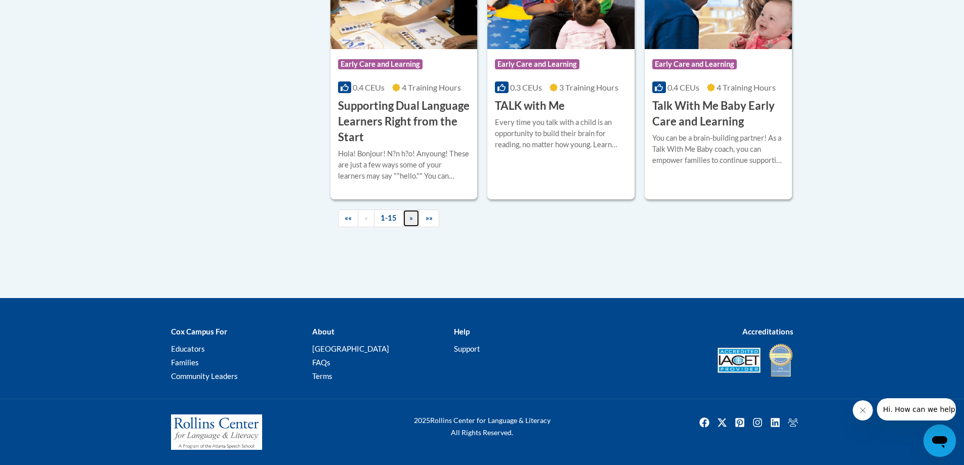
click at [410, 218] on span "»" at bounding box center [412, 218] width 4 height 9
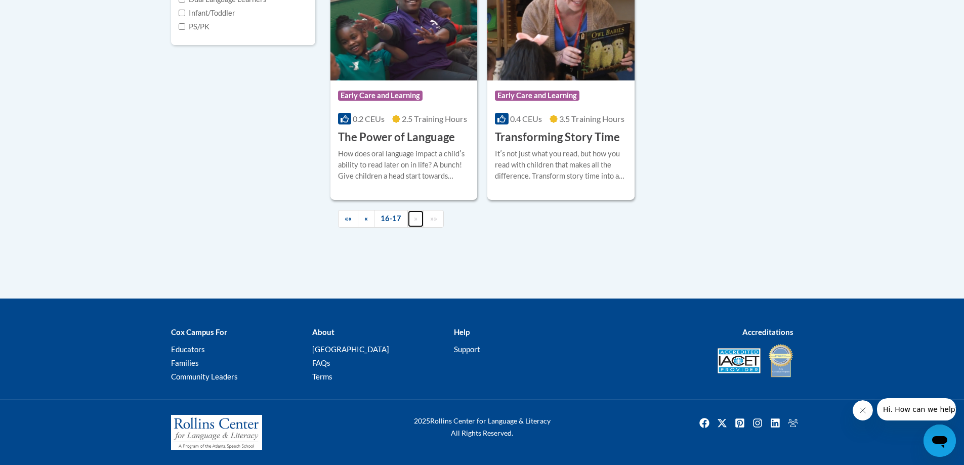
scroll to position [419, 0]
click at [372, 221] on link "«" at bounding box center [366, 219] width 17 height 18
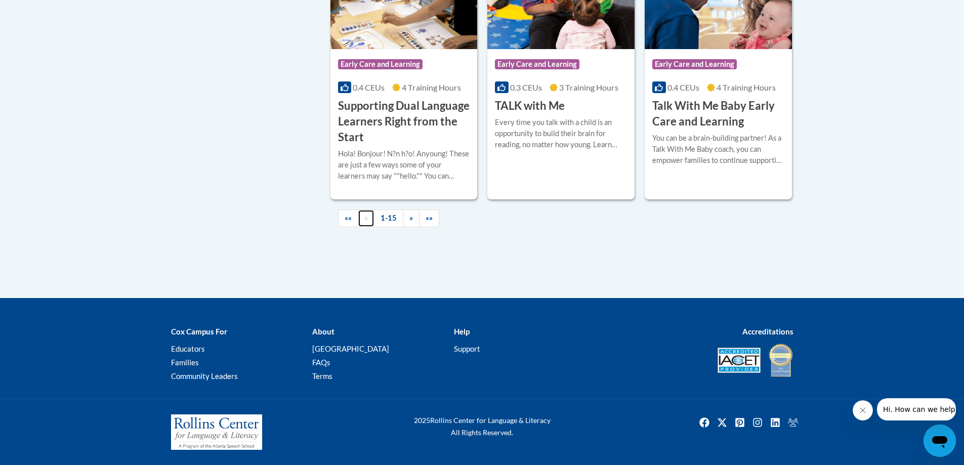
scroll to position [1562, 0]
click at [424, 223] on link "»»" at bounding box center [429, 219] width 20 height 18
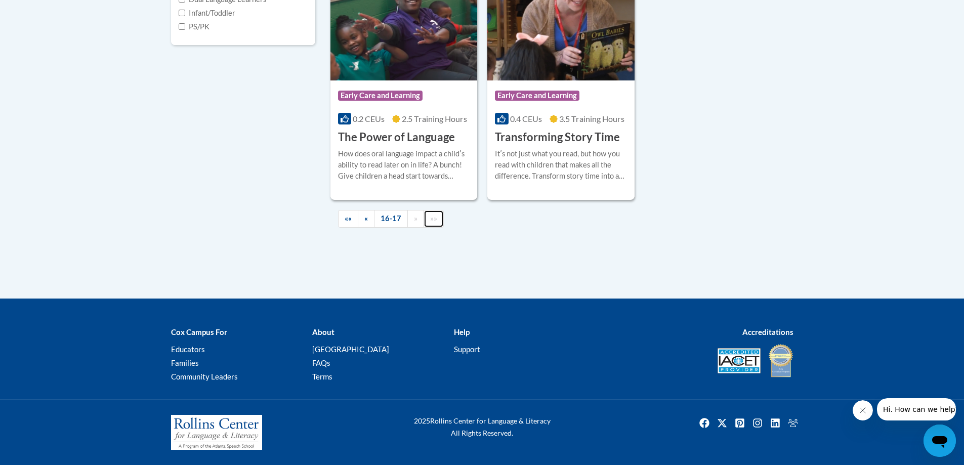
scroll to position [419, 0]
click at [361, 221] on link "«" at bounding box center [366, 219] width 17 height 18
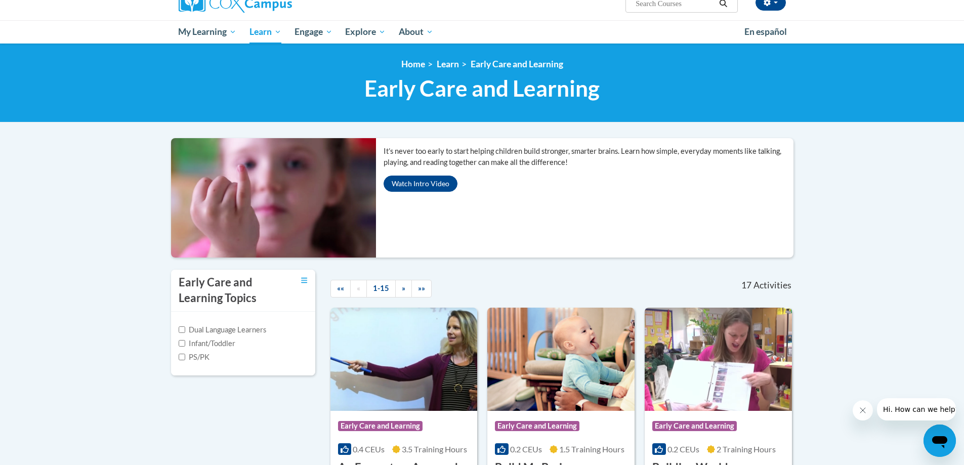
scroll to position [65, 0]
